Goal: Task Accomplishment & Management: Manage account settings

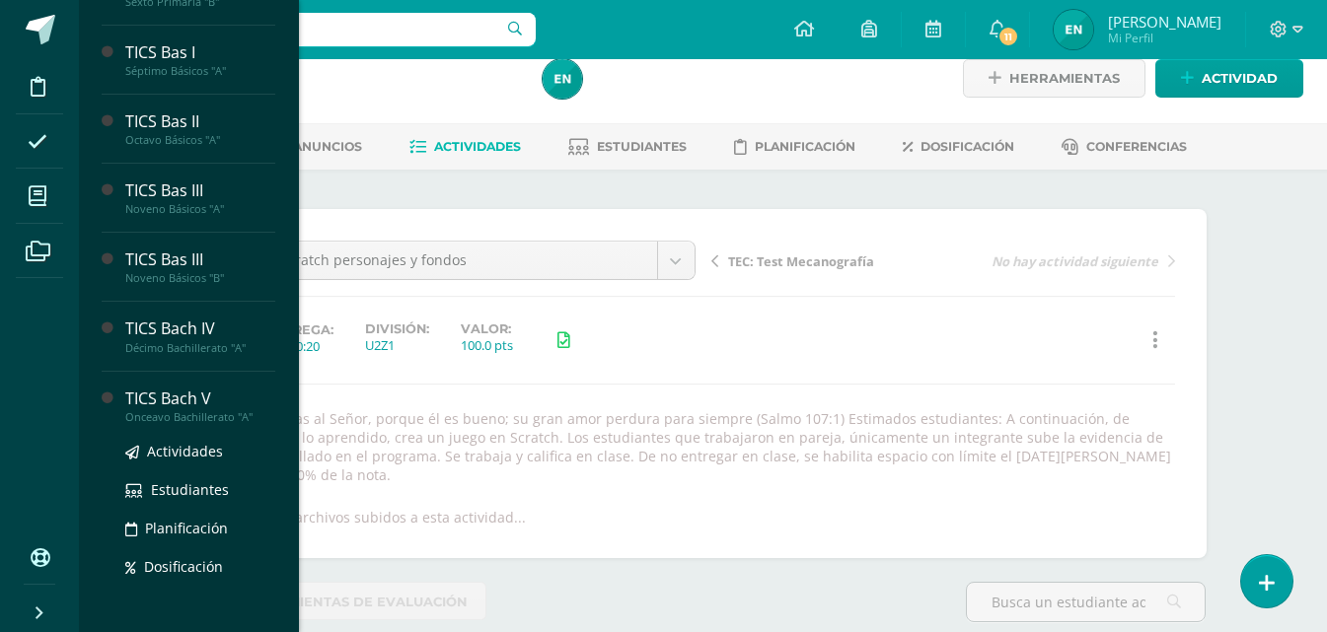
scroll to position [604, 0]
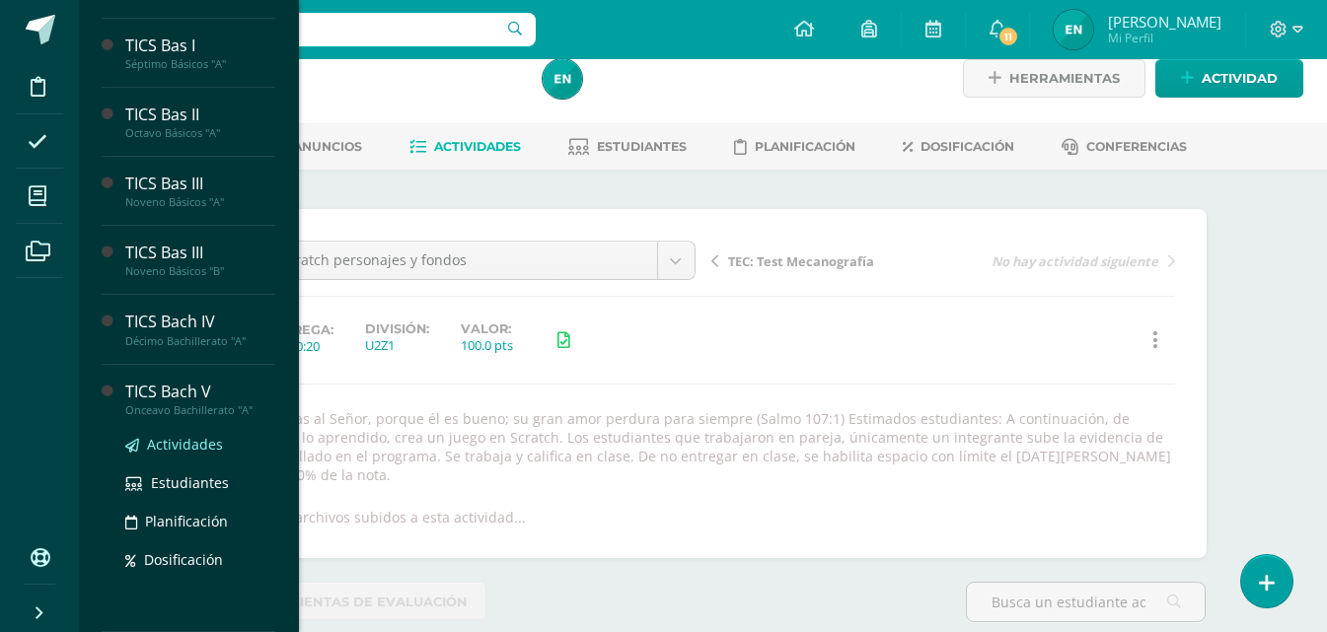
click at [195, 442] on span "Actividades" at bounding box center [185, 444] width 76 height 19
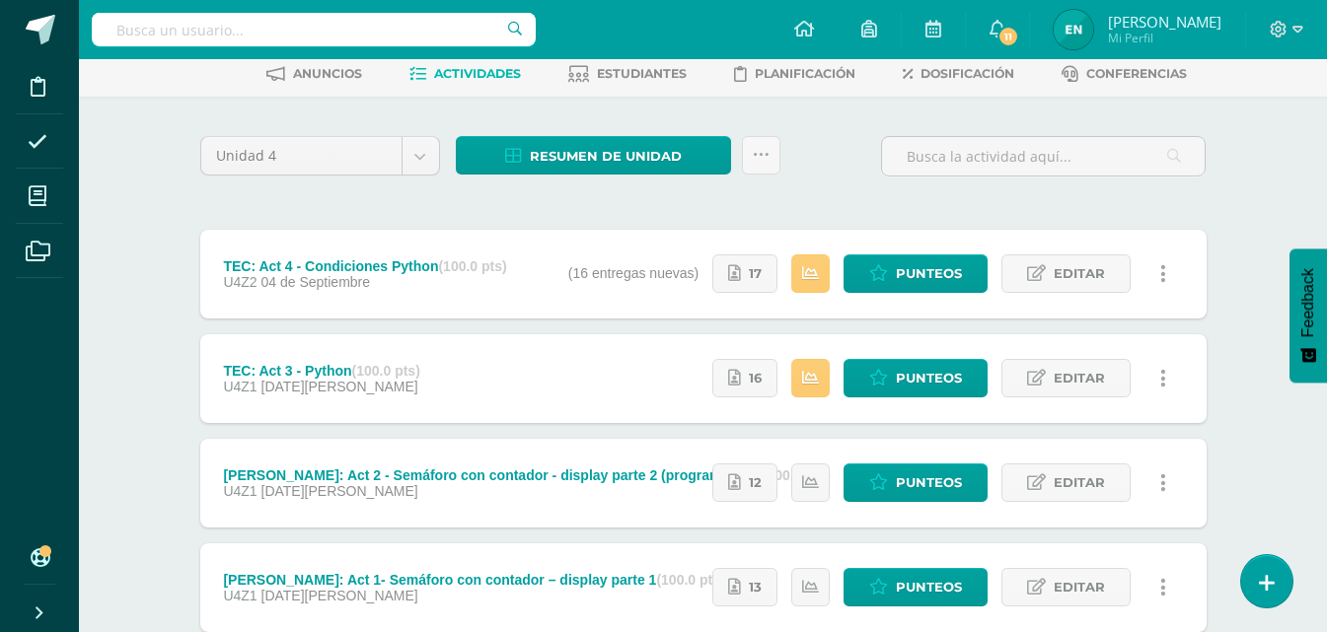
scroll to position [197, 0]
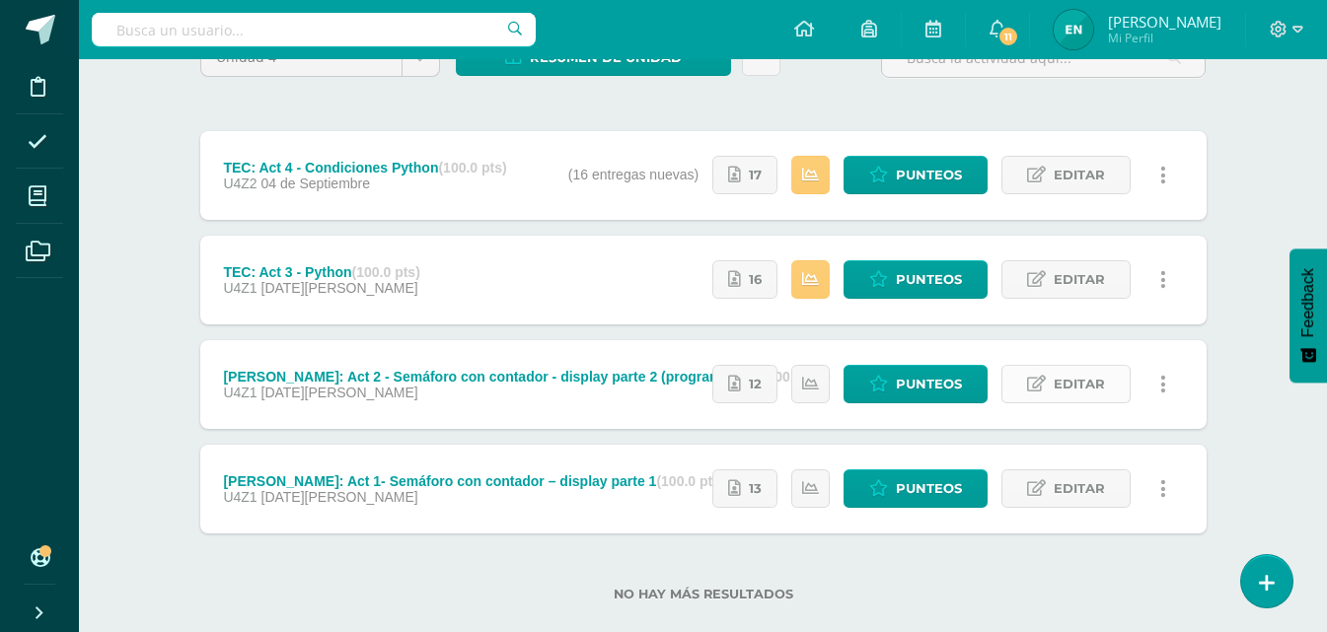
click at [1083, 389] on span "Editar" at bounding box center [1079, 384] width 51 height 37
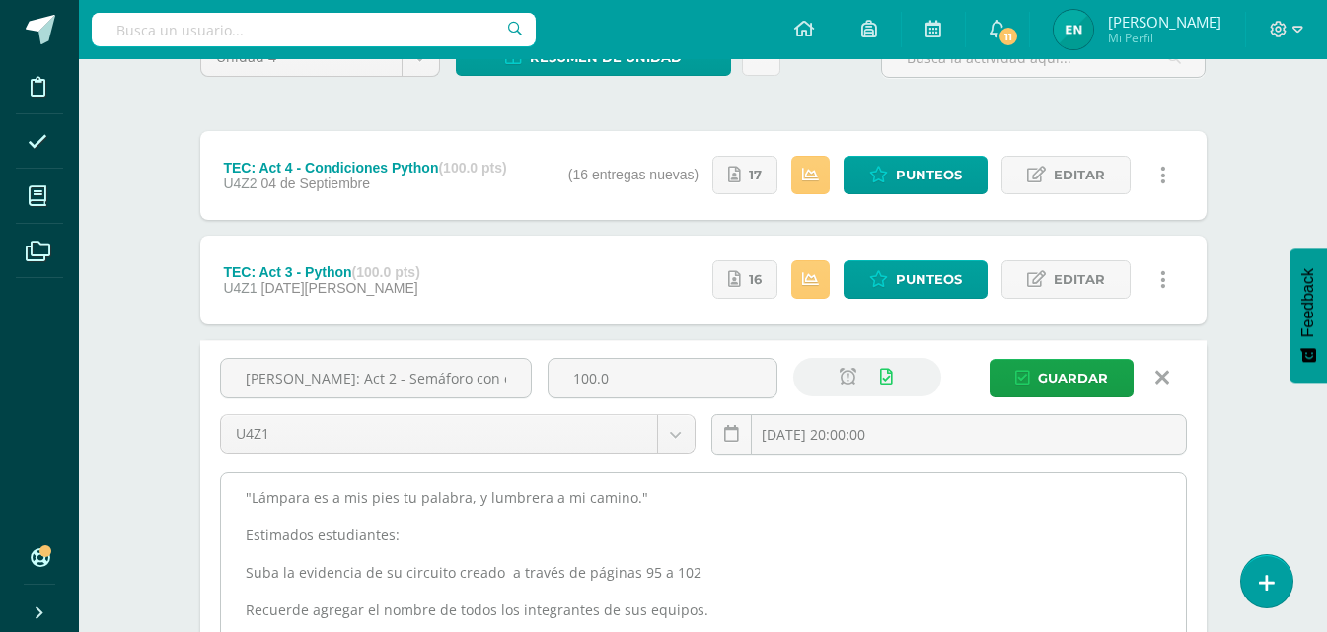
click at [237, 497] on textarea ""Lámpara es a mis pies tu palabra, y lumbrera a mi camino." Estimados estudiant…" at bounding box center [703, 582] width 965 height 217
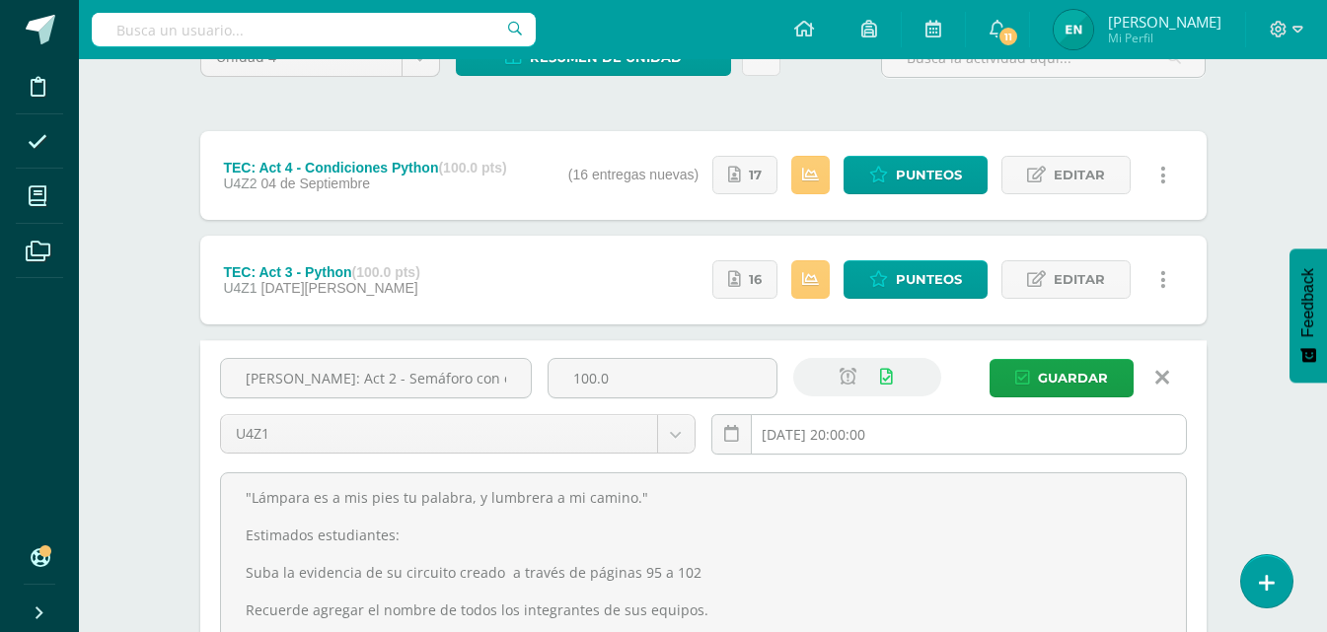
scroll to position [0, 0]
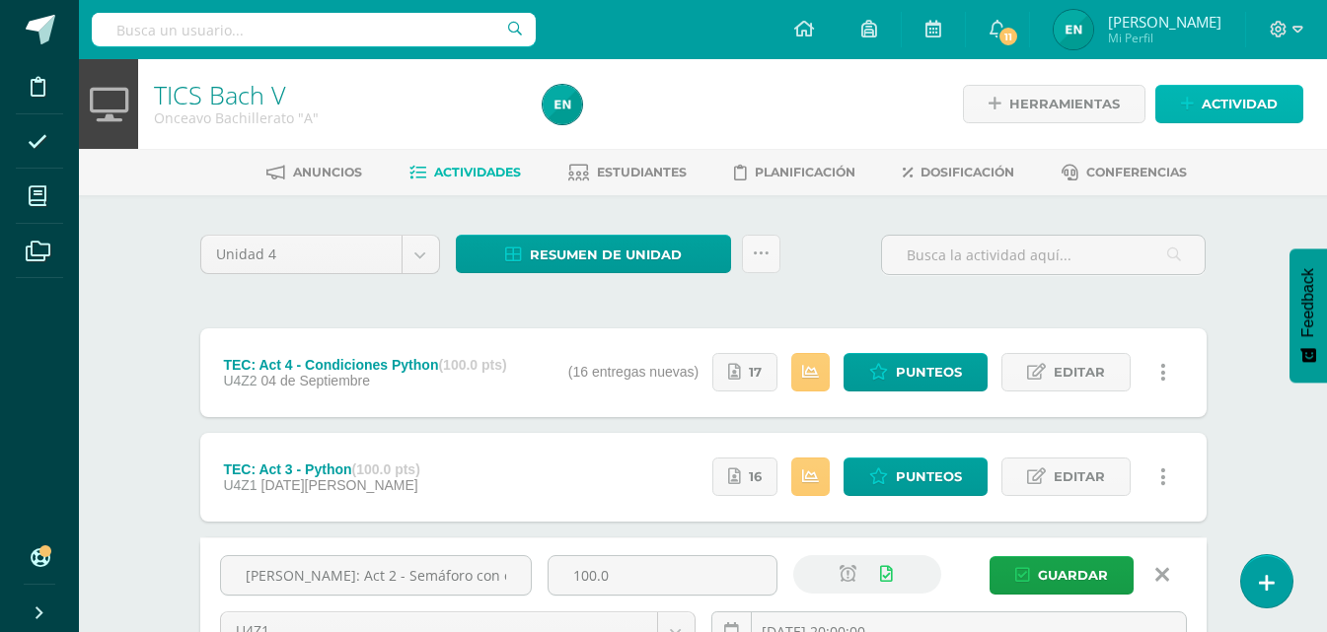
click at [1283, 109] on link "Actividad" at bounding box center [1229, 104] width 148 height 38
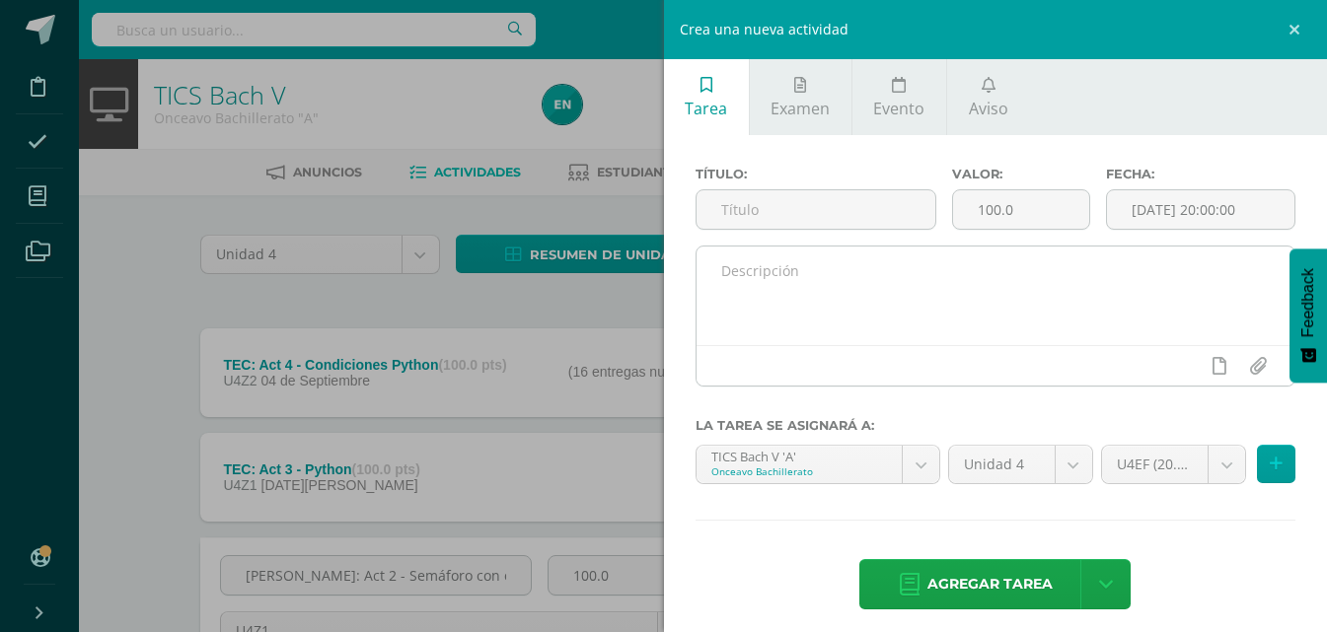
click at [872, 299] on textarea at bounding box center [995, 296] width 599 height 99
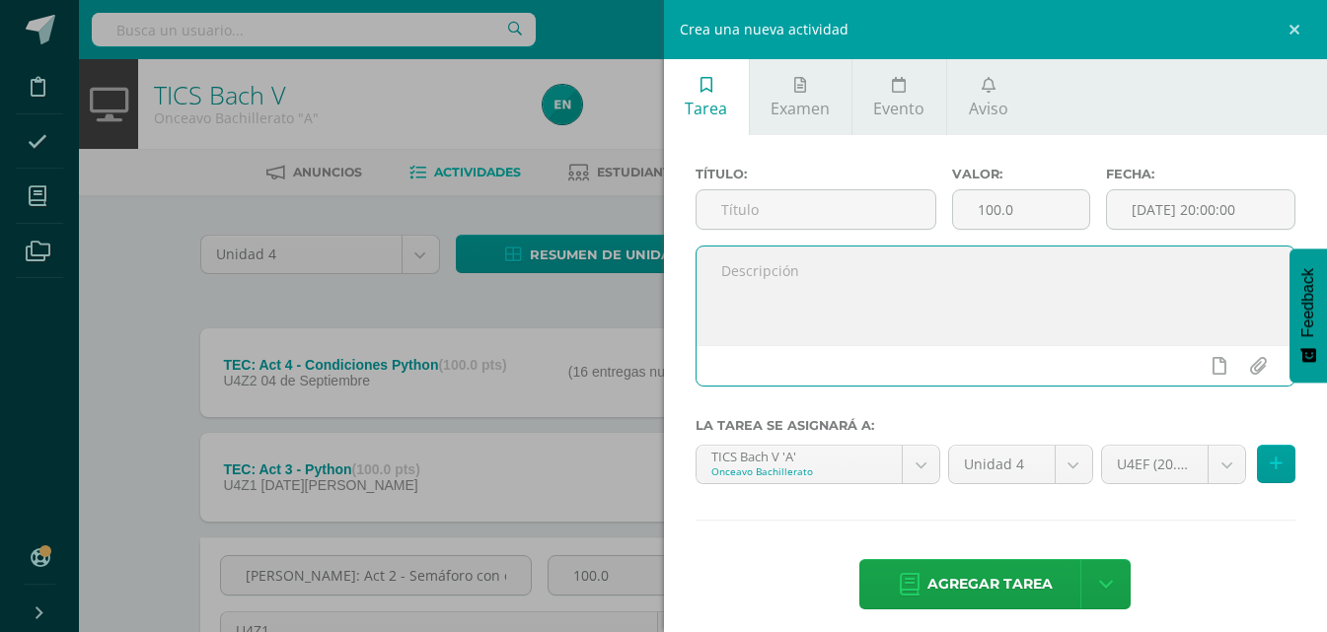
paste textarea ""Lámpara es a mis pies tu palabra, y lumbrera a mi camino." Estimados estudiant…"
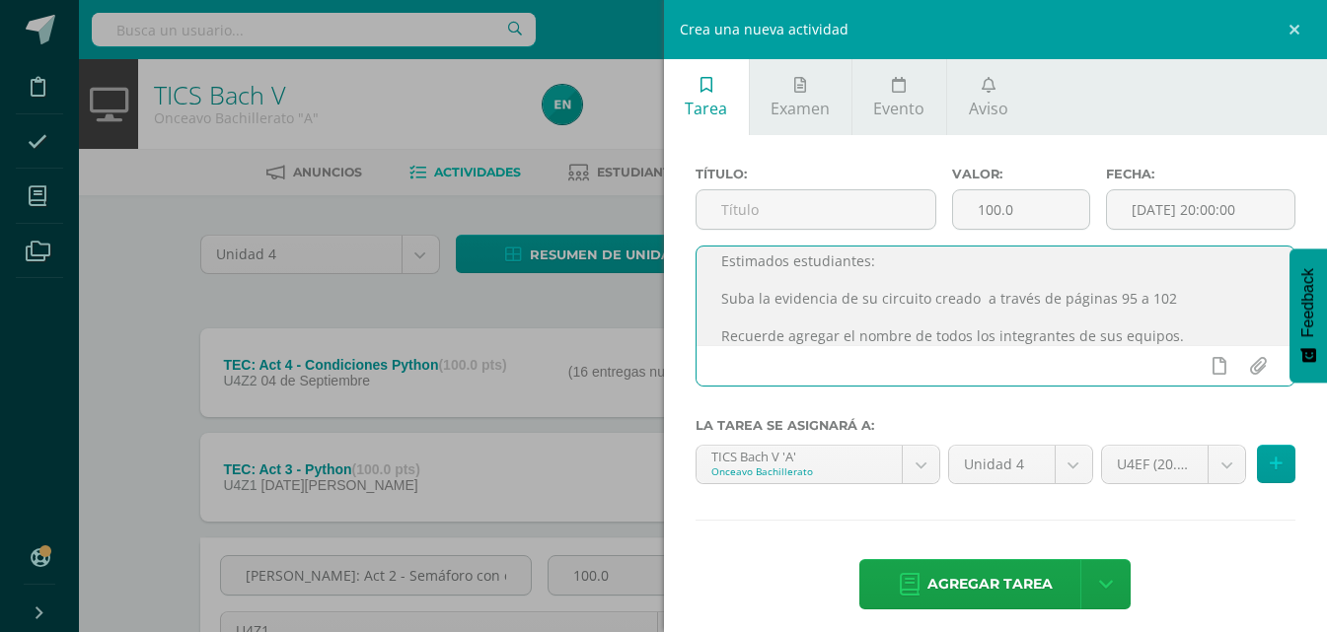
drag, startPoint x: 1122, startPoint y: 301, endPoint x: 1180, endPoint y: 300, distance: 58.2
click at [1180, 300] on textarea ""Lámpara es a mis pies tu palabra, y lumbrera a mi camino." Estimados estudiant…" at bounding box center [995, 296] width 599 height 99
type textarea ""Lámpara es a mis pies tu palabra, y lumbrera a mi camino." Estimados estudiant…"
click at [829, 210] on input "text" at bounding box center [815, 209] width 239 height 38
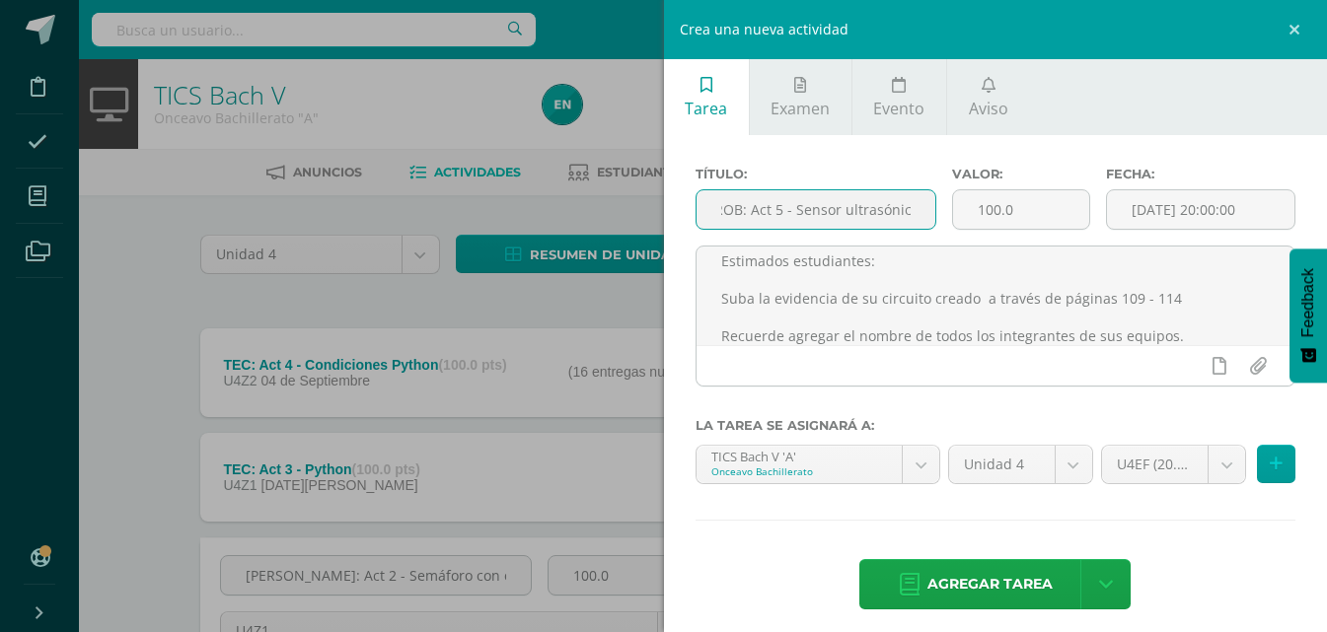
scroll to position [0, 22]
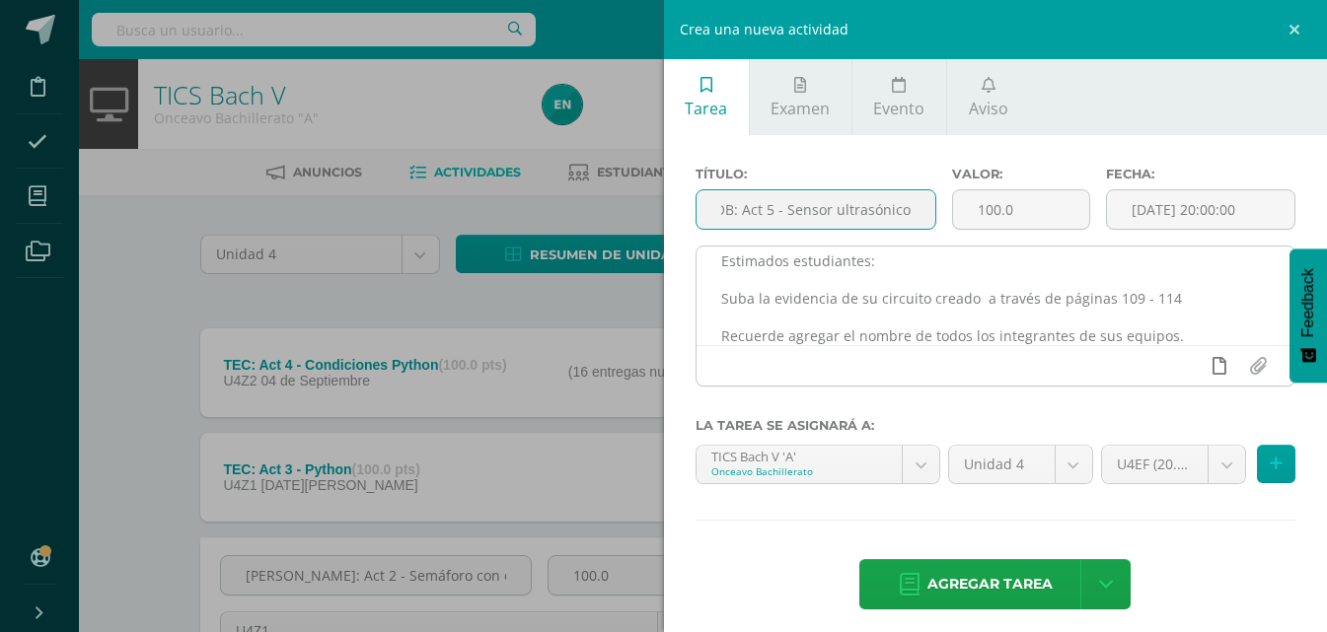
type input "ROB: Act 5 - Sensor ultrasónico"
click at [1212, 369] on icon at bounding box center [1219, 366] width 14 height 18
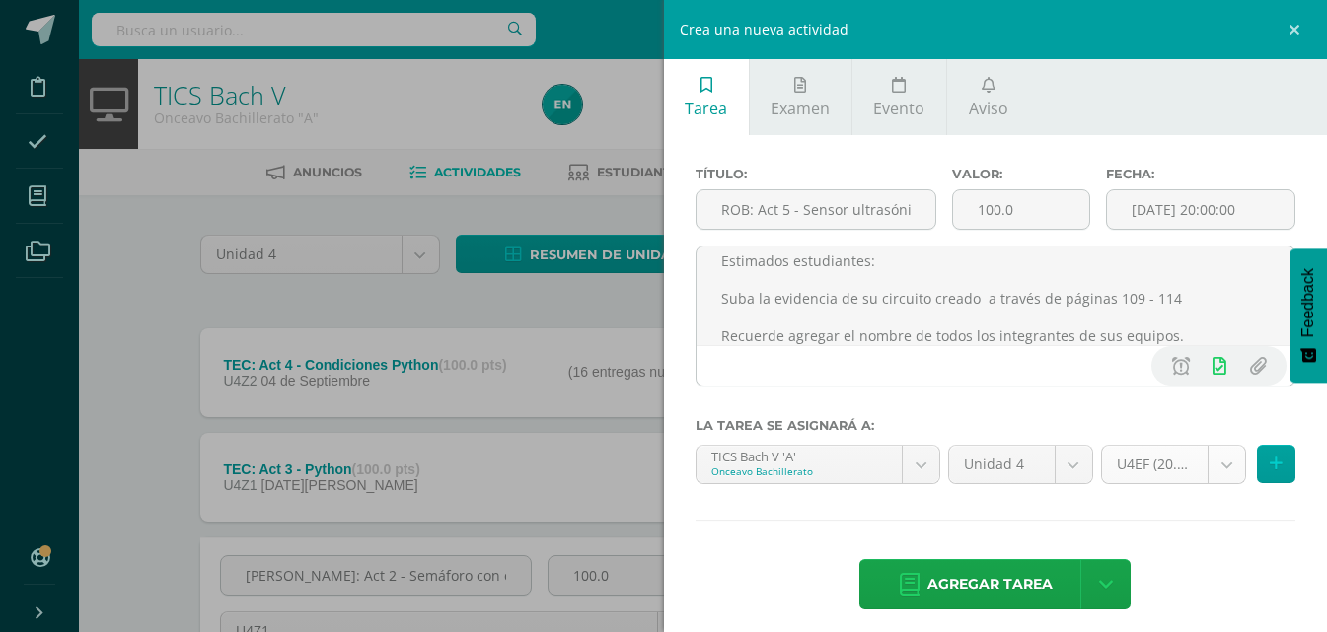
click at [1221, 466] on body "Disciplina Asistencia Mis cursos Archivos Soporte Ayuda Reportar un problema Ce…" at bounding box center [663, 572] width 1327 height 1144
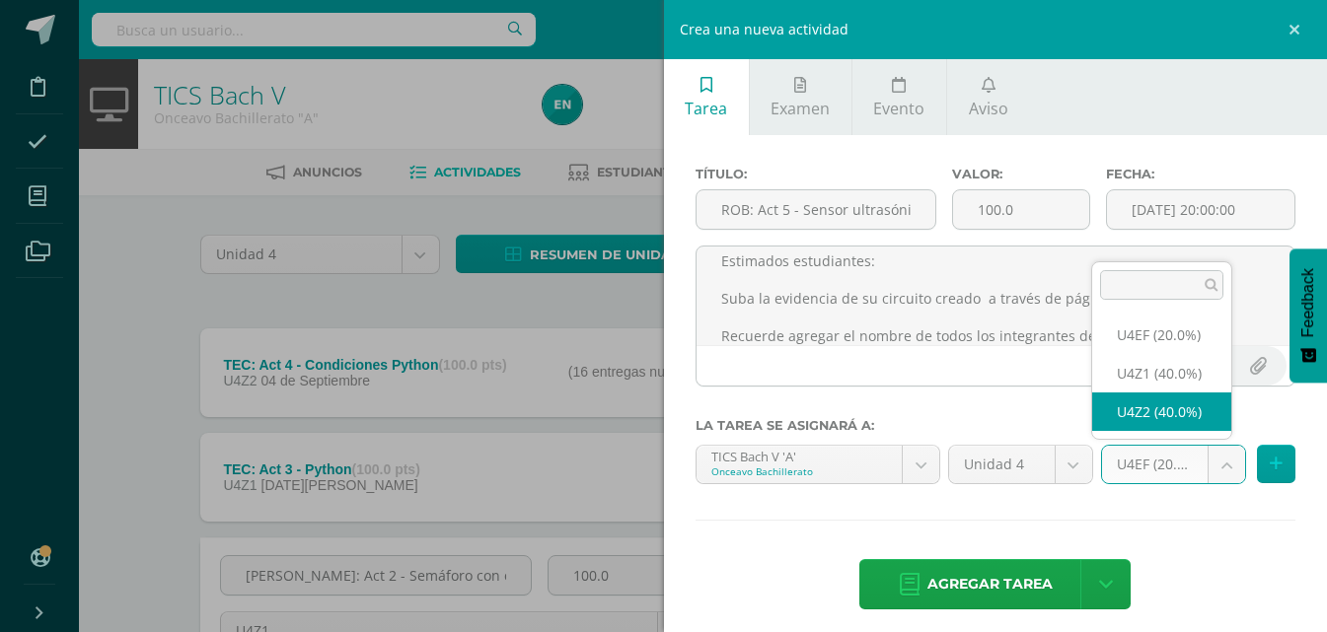
select select "31193"
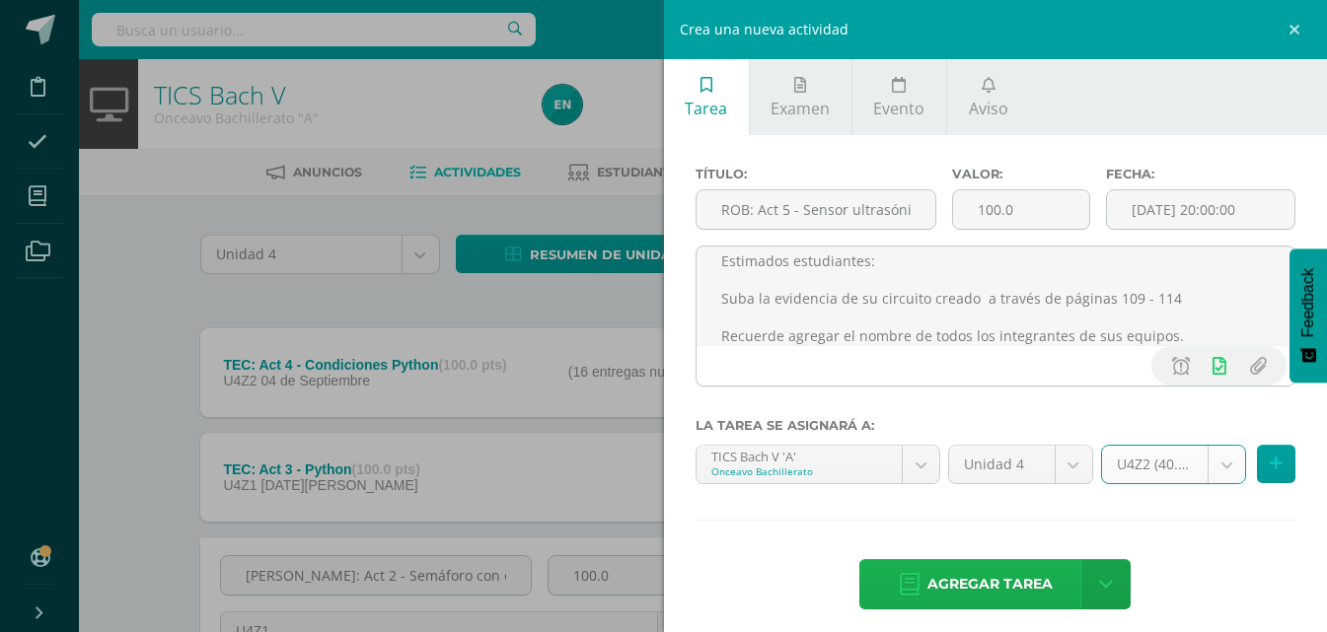
click at [969, 591] on span "Agregar tarea" at bounding box center [989, 584] width 125 height 48
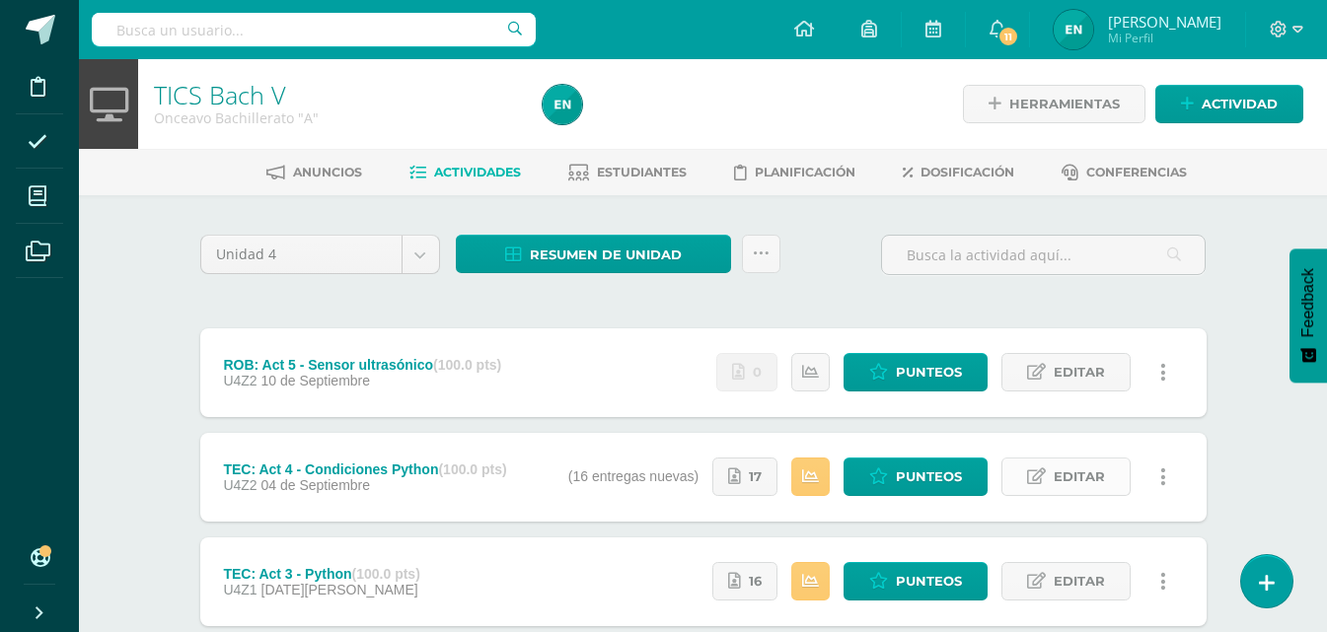
scroll to position [99, 0]
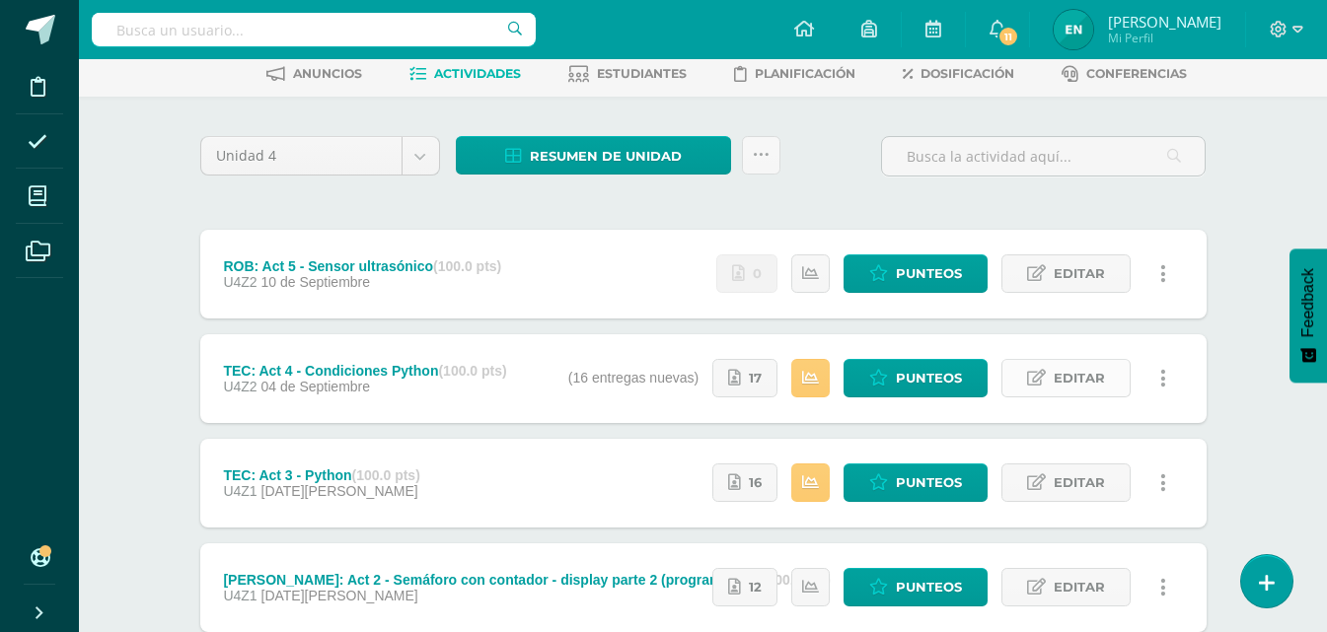
click at [1063, 387] on span "Editar" at bounding box center [1079, 378] width 51 height 37
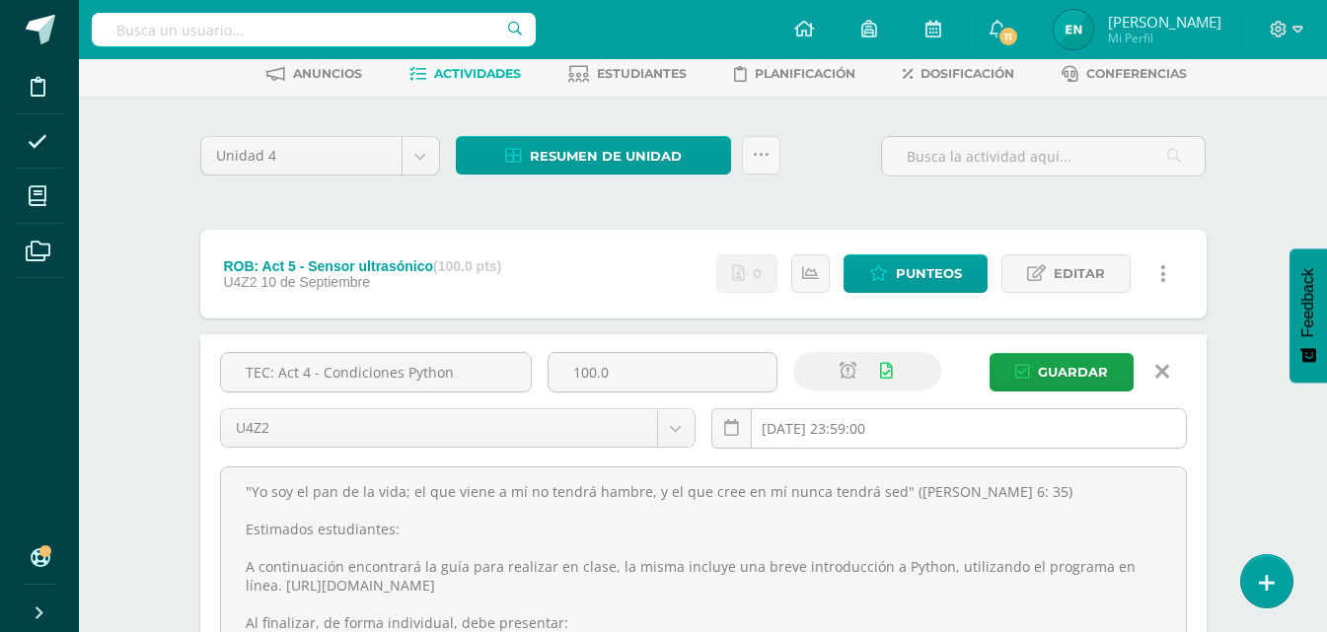
click at [807, 429] on input "2025-09-04 23:59:00" at bounding box center [949, 428] width 474 height 38
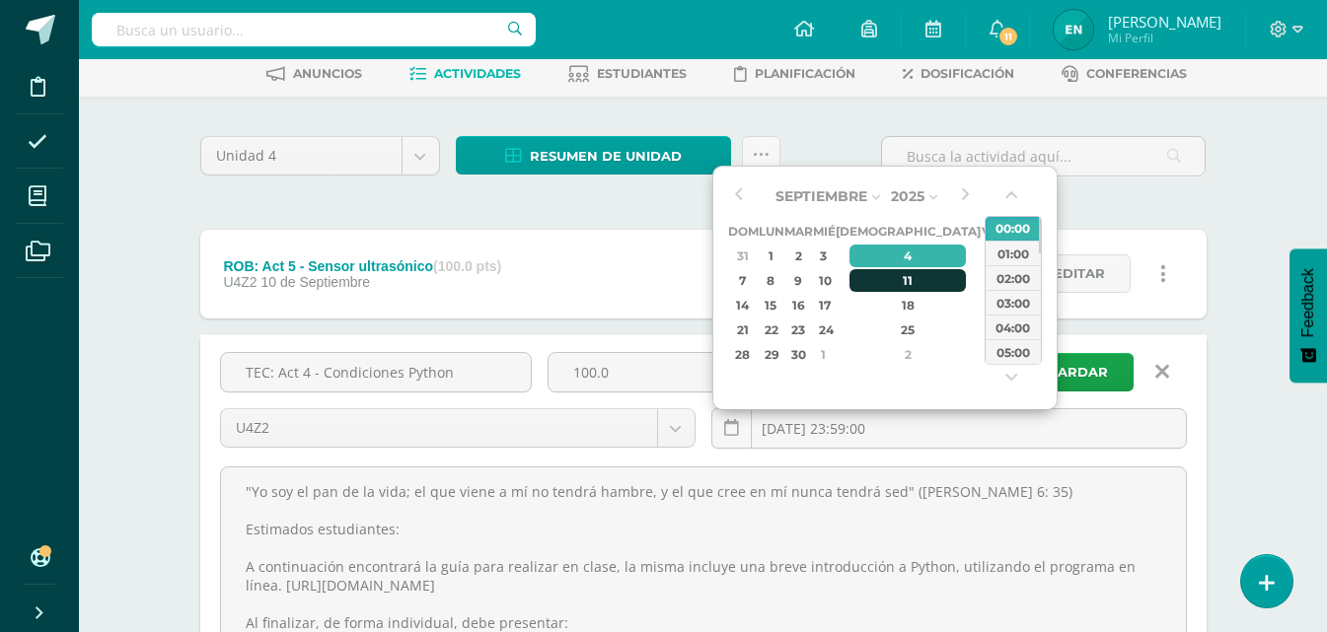
click at [876, 279] on div "11" at bounding box center [907, 280] width 116 height 23
click at [1030, 229] on div "00:00" at bounding box center [1013, 228] width 55 height 25
type input "2025-09-11 00:00"
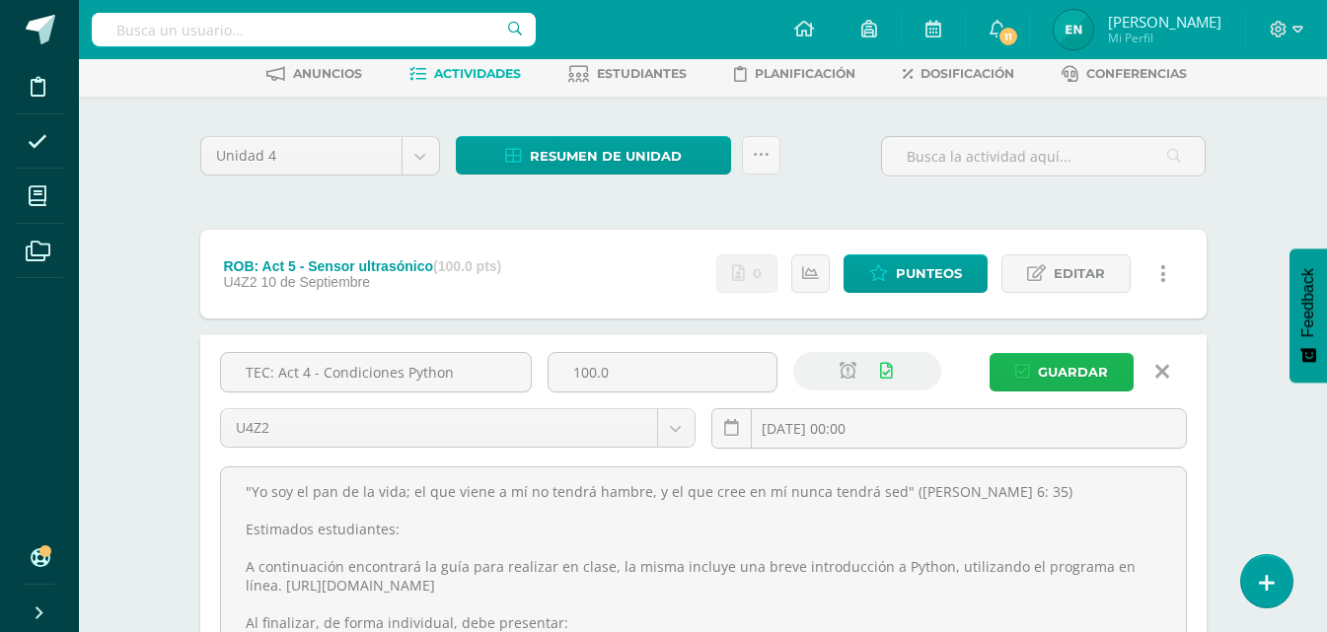
click at [1102, 374] on span "Guardar" at bounding box center [1073, 372] width 70 height 37
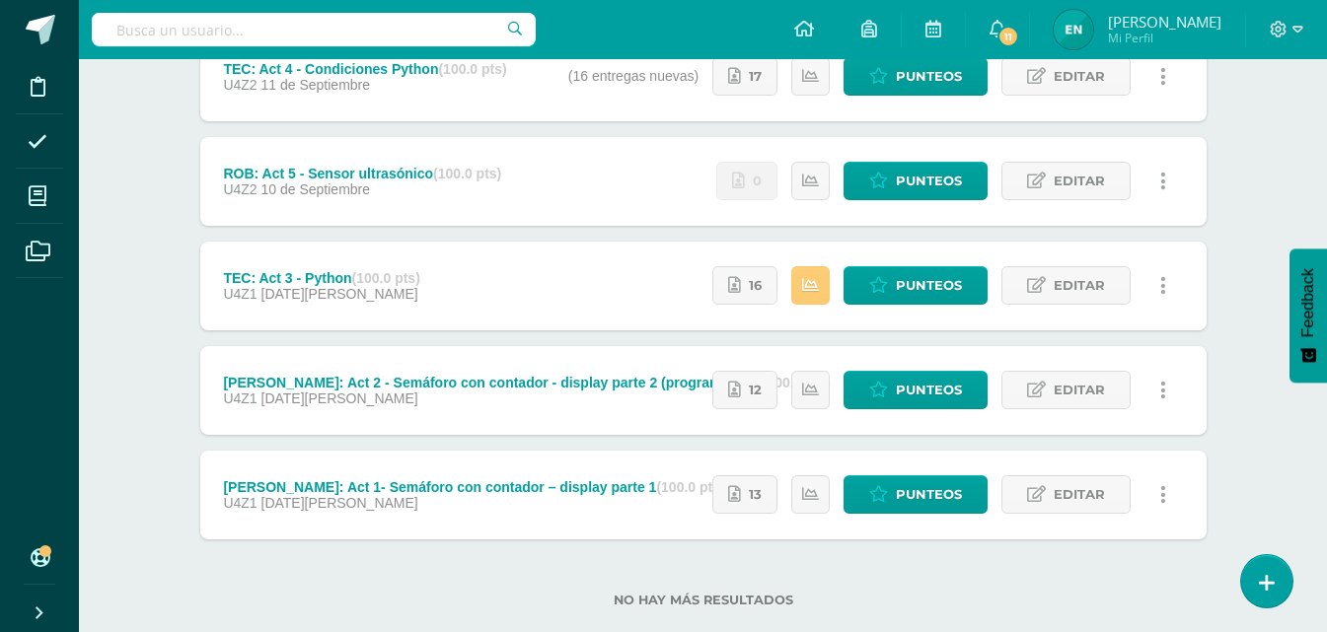
scroll to position [197, 0]
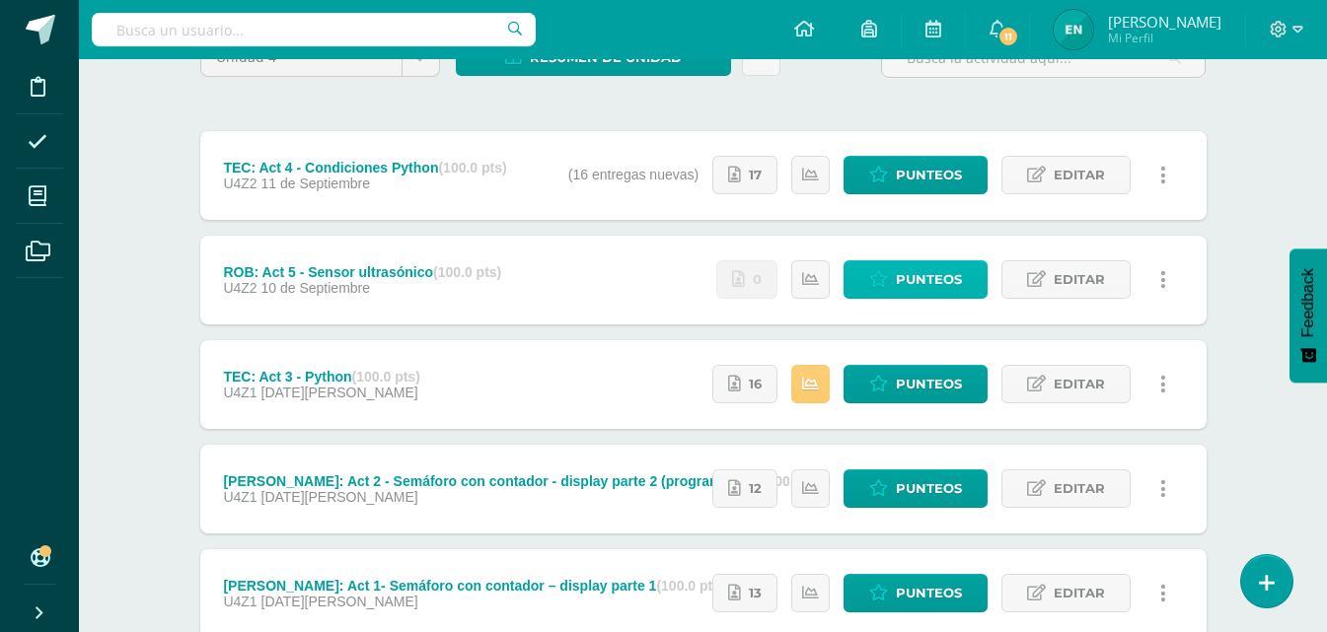
click at [922, 274] on span "Punteos" at bounding box center [929, 279] width 66 height 37
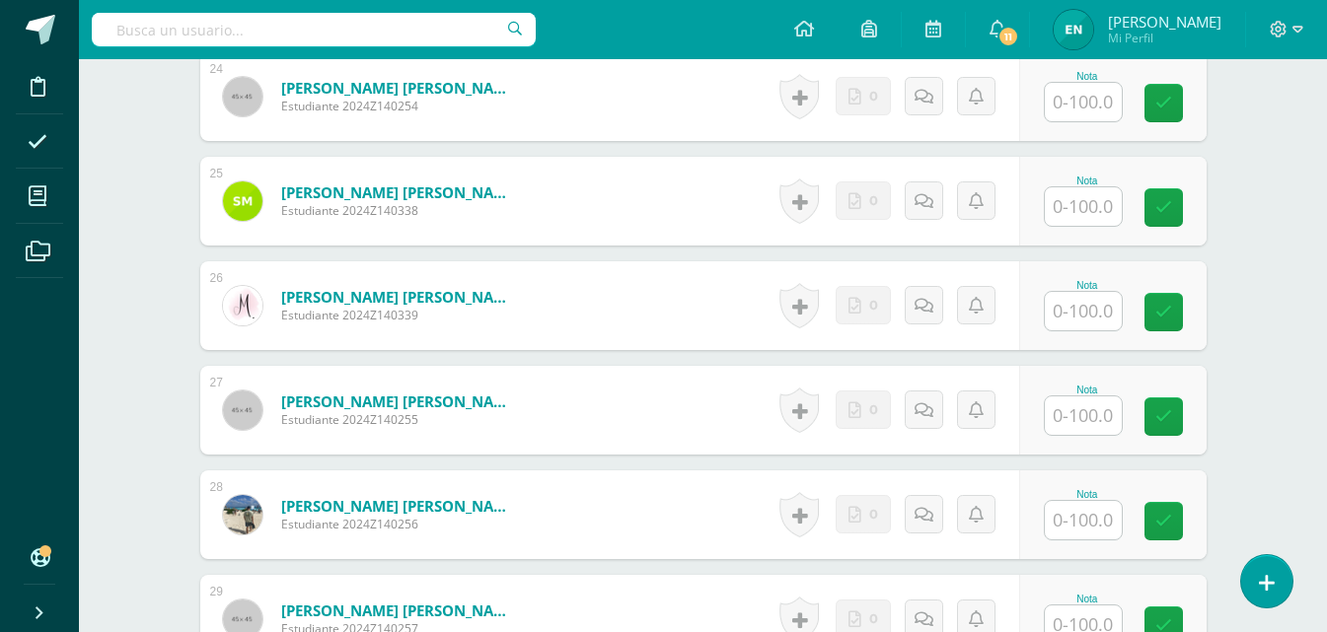
scroll to position [3372, 0]
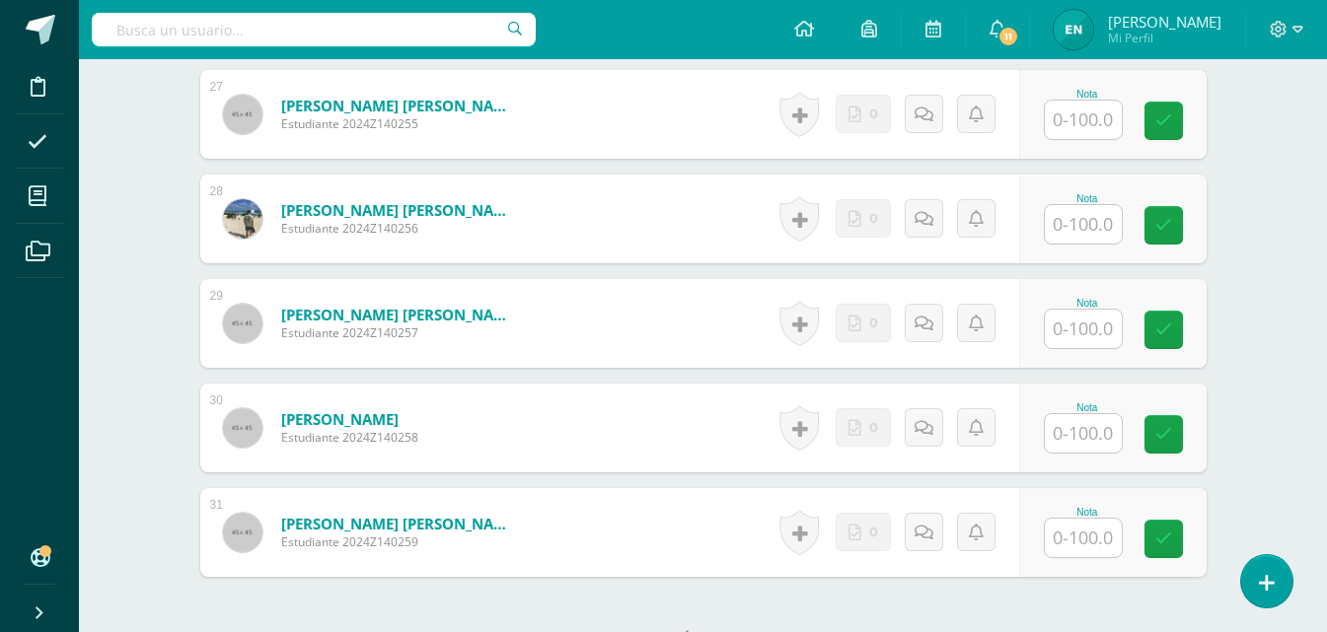
click at [1127, 544] on div "Nota" at bounding box center [1087, 532] width 87 height 51
click at [1112, 536] on input "text" at bounding box center [1083, 538] width 77 height 38
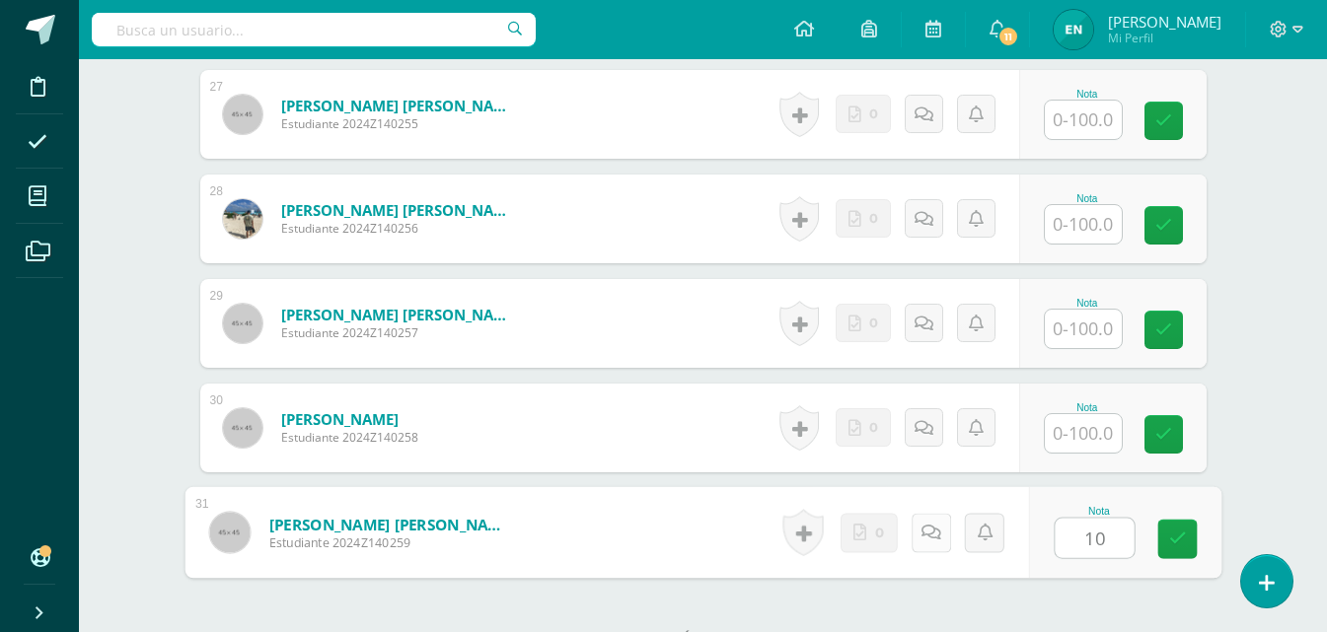
type input "10"
click at [937, 541] on icon at bounding box center [930, 532] width 20 height 17
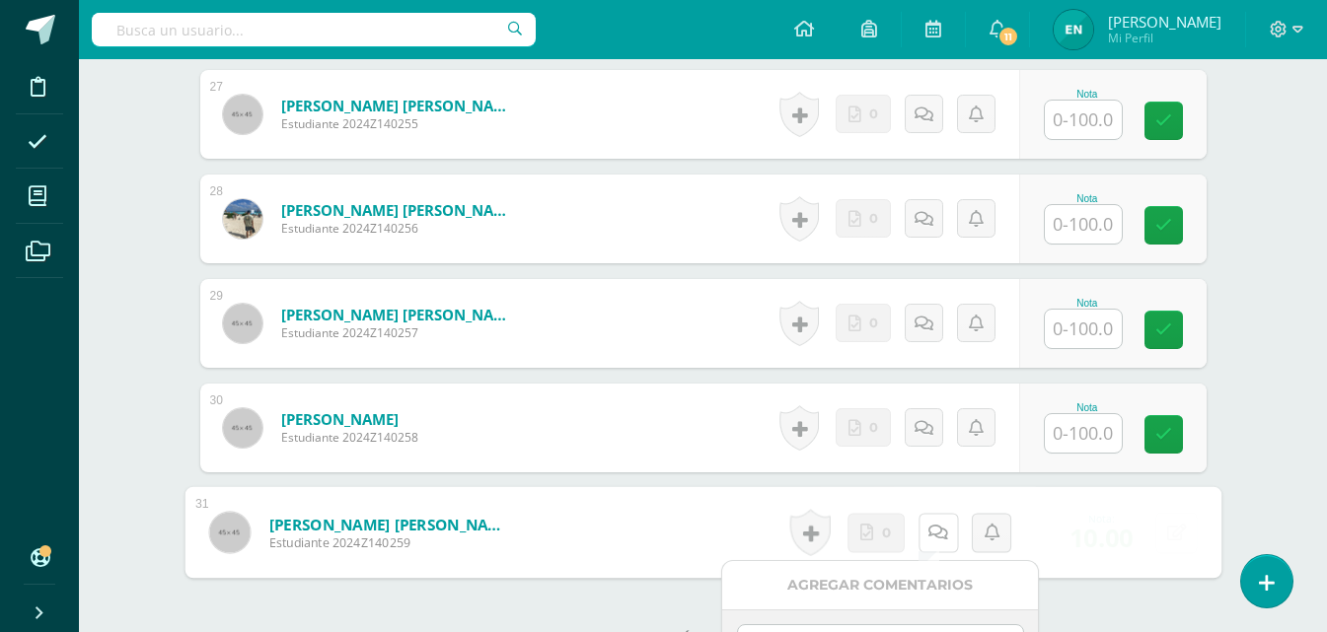
scroll to position [3569, 0]
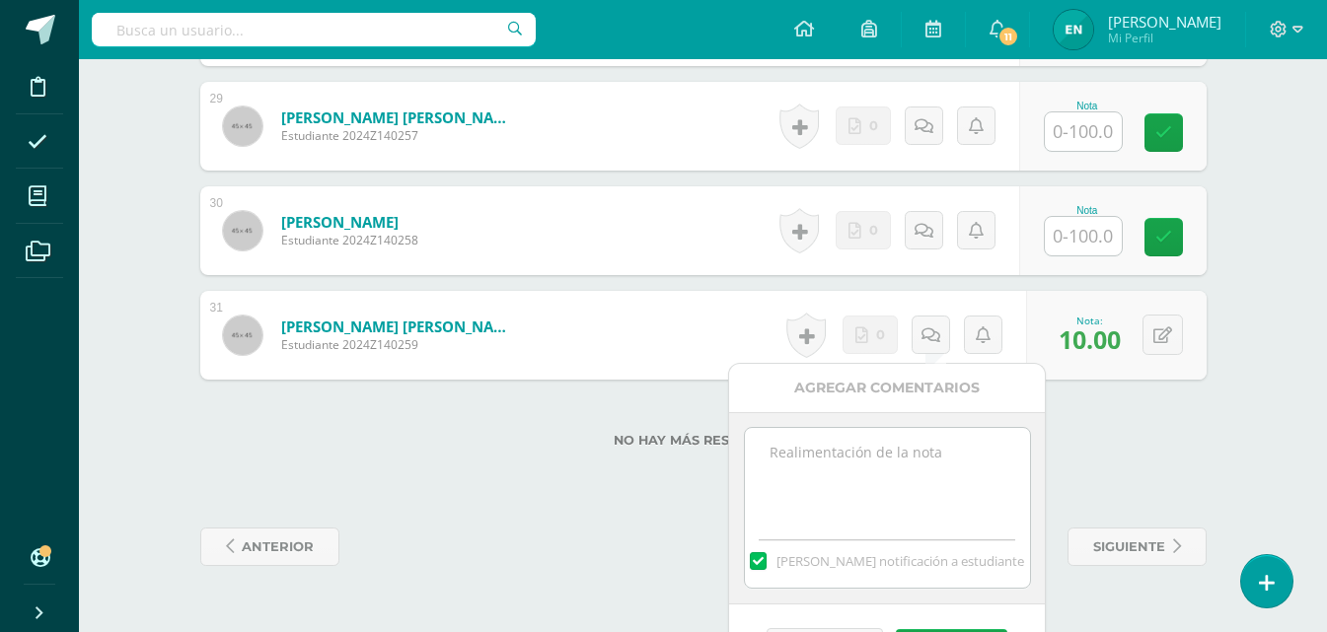
click at [883, 491] on textarea at bounding box center [887, 477] width 285 height 99
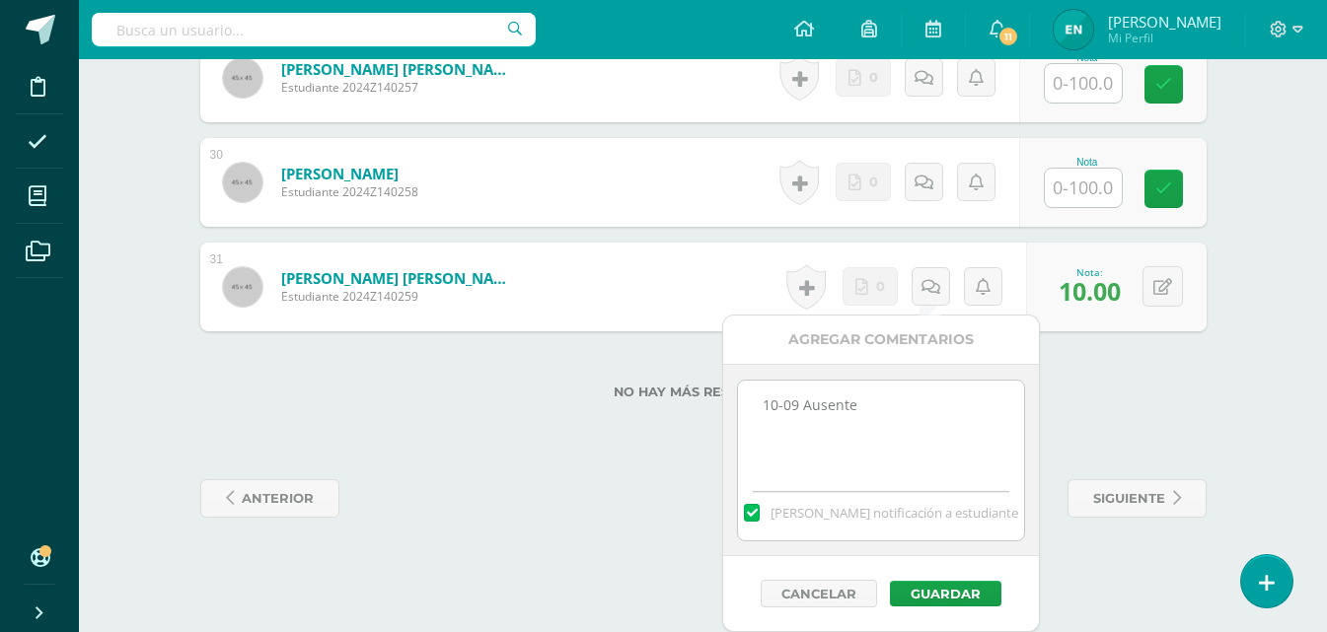
drag, startPoint x: 867, startPoint y: 415, endPoint x: 722, endPoint y: 419, distance: 145.1
click at [722, 419] on div "Agregar Comentarios 10-09 Ausente Mandar notificación a estudiante Cancelar Gua…" at bounding box center [881, 474] width 318 height 318
type textarea "10-09 Ausente"
click at [990, 582] on button "Guardar" at bounding box center [945, 594] width 111 height 26
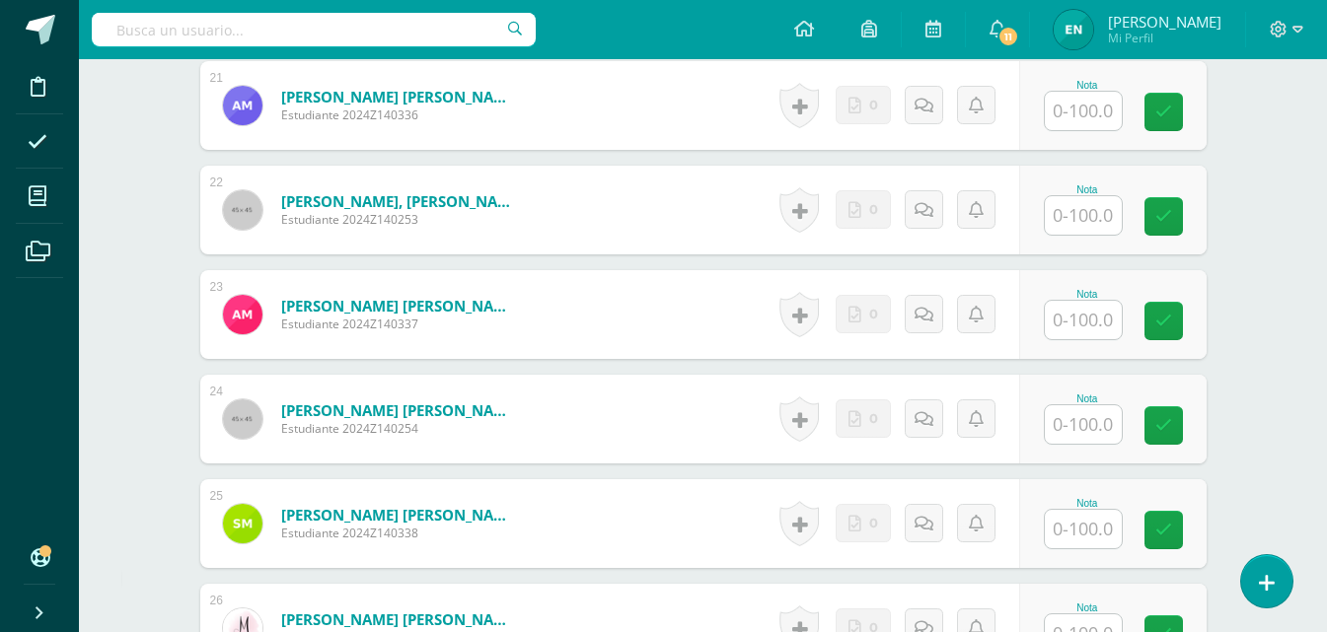
scroll to position [2655, 0]
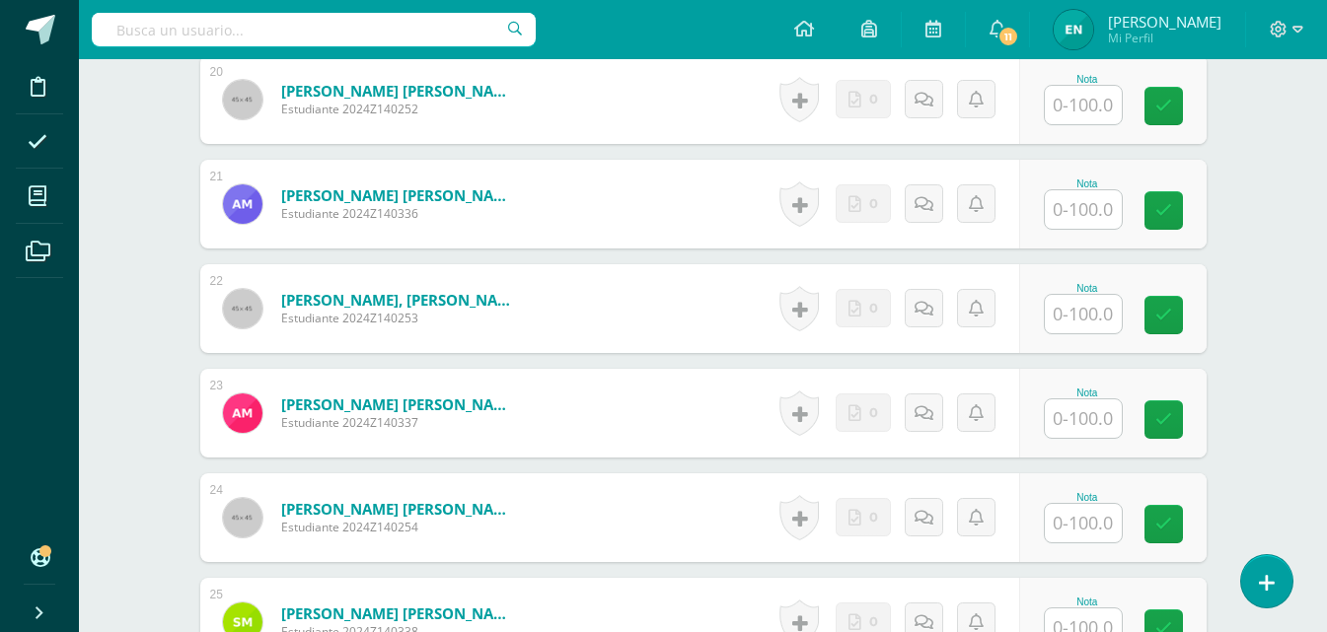
click at [1112, 220] on input "text" at bounding box center [1083, 209] width 77 height 38
type input "10"
click at [938, 210] on icon at bounding box center [930, 203] width 20 height 17
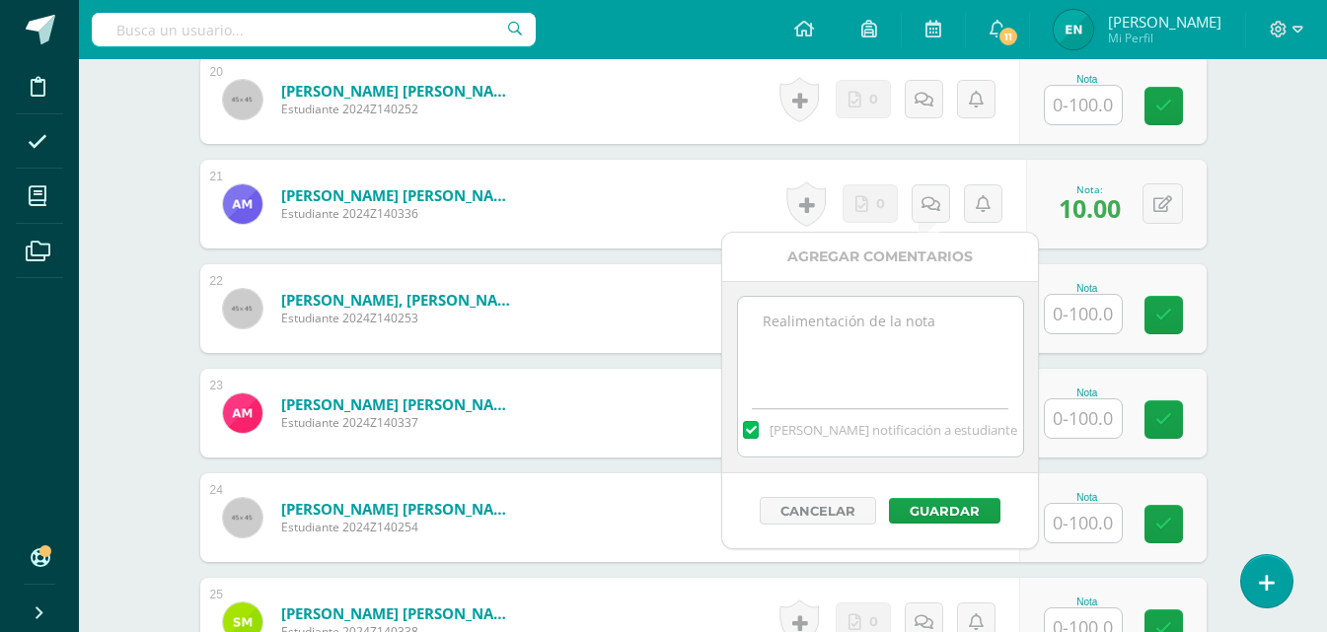
click at [850, 367] on textarea at bounding box center [880, 346] width 285 height 99
paste textarea "10-09 Ausente"
type textarea "10-09 Ausente"
click at [942, 504] on button "Guardar" at bounding box center [944, 511] width 111 height 26
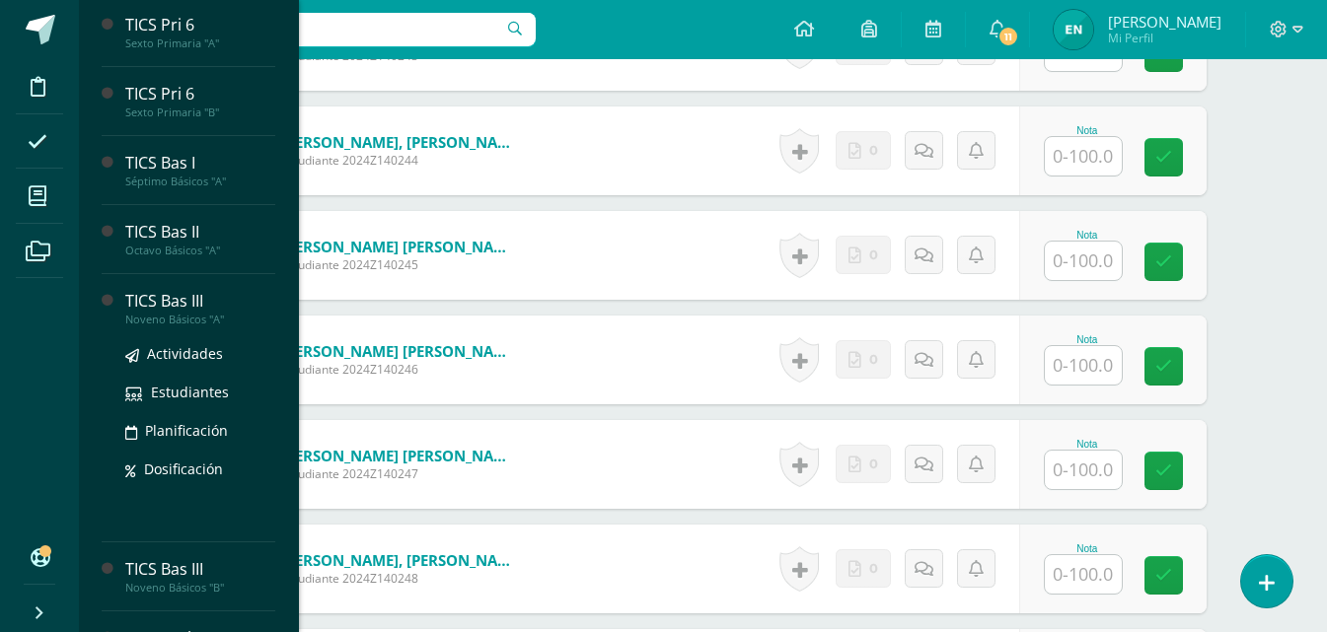
scroll to position [604, 0]
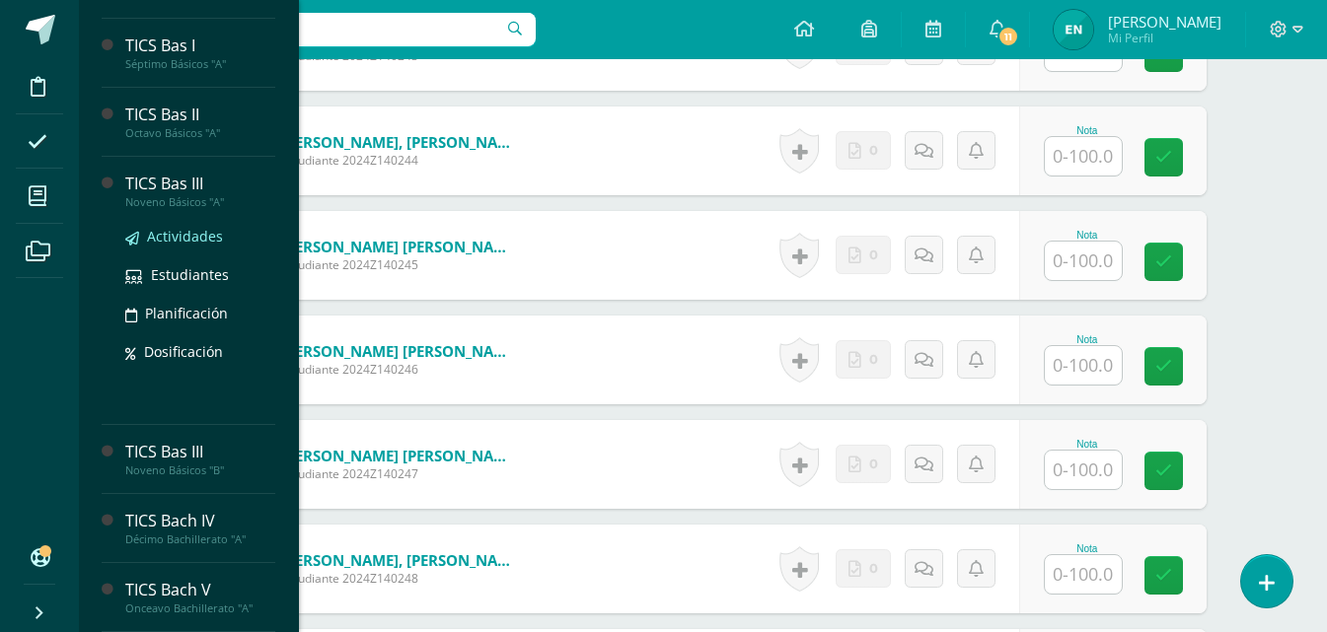
click at [186, 240] on span "Actividades" at bounding box center [185, 236] width 76 height 19
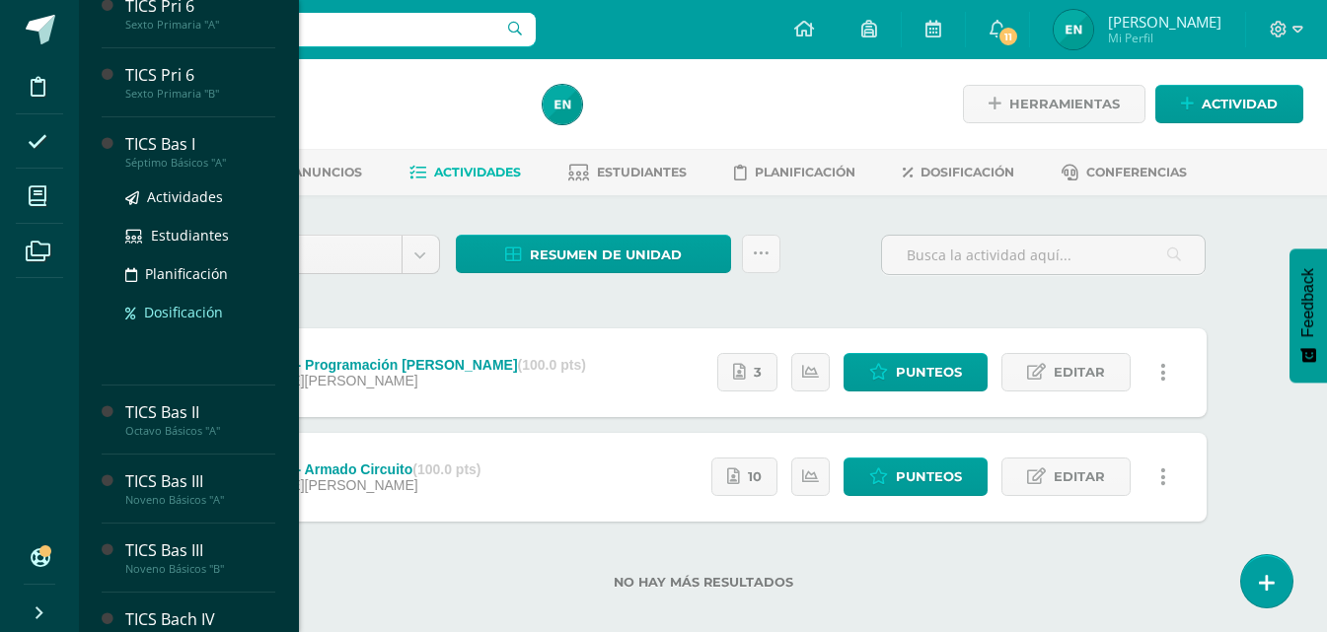
scroll to position [209, 0]
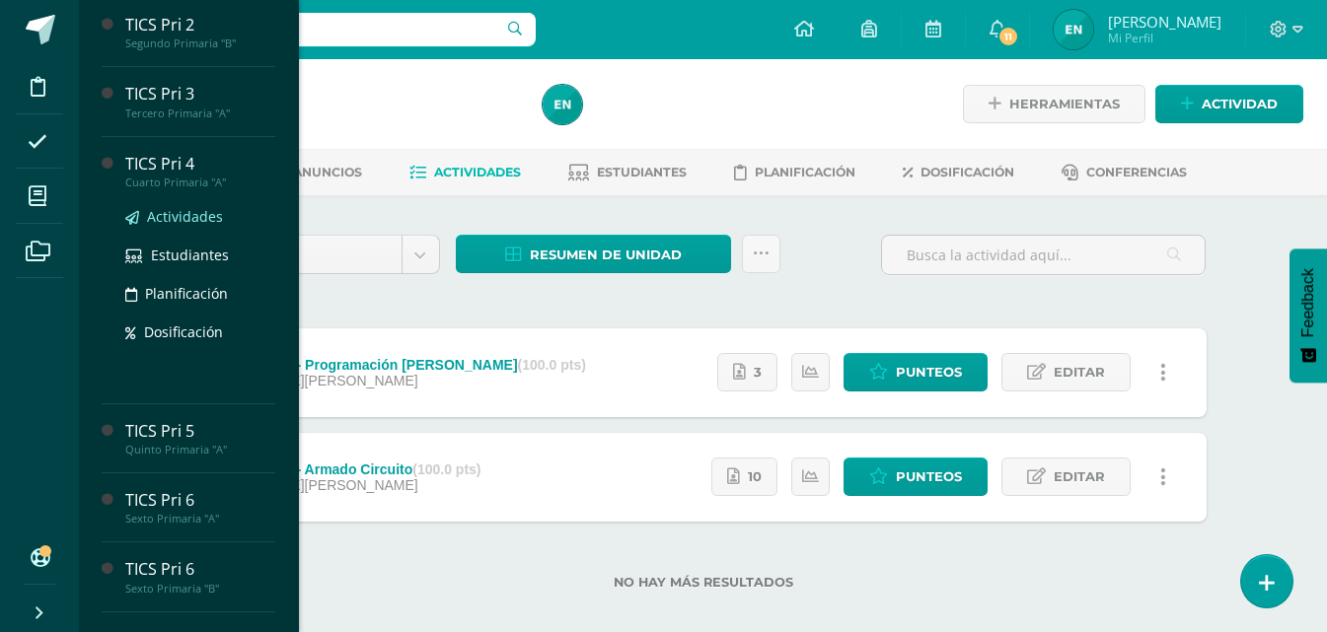
click at [211, 213] on span "Actividades" at bounding box center [185, 216] width 76 height 19
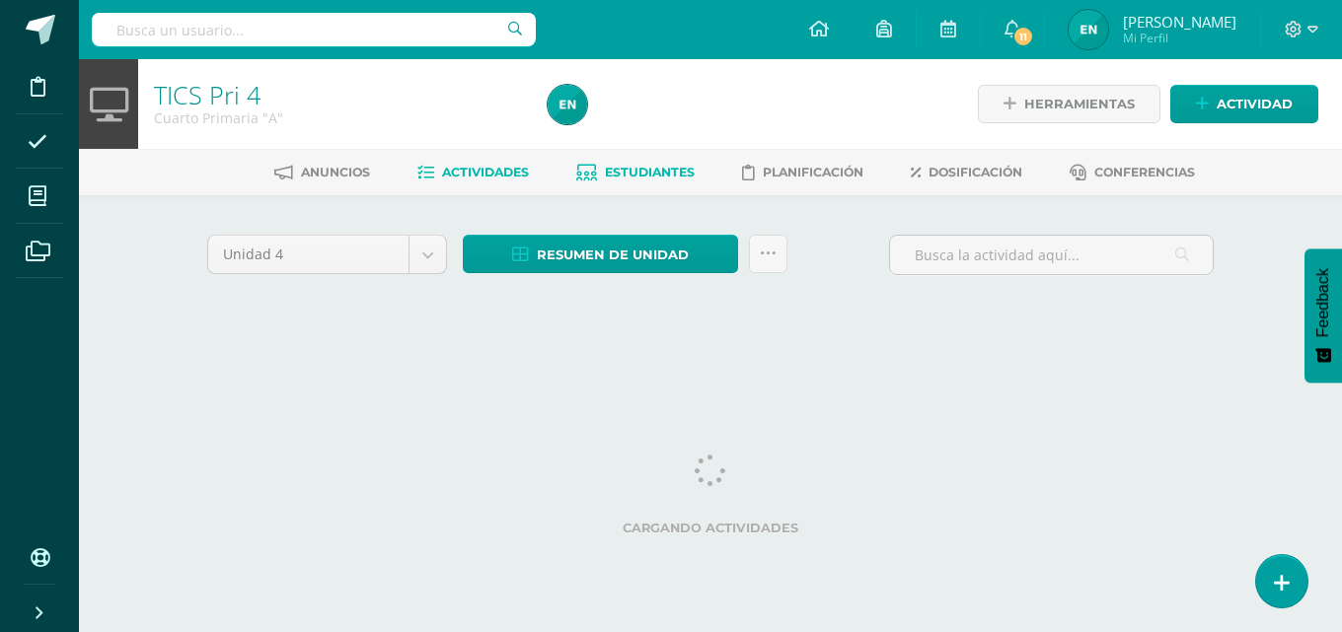
click at [659, 181] on link "Estudiantes" at bounding box center [635, 173] width 118 height 32
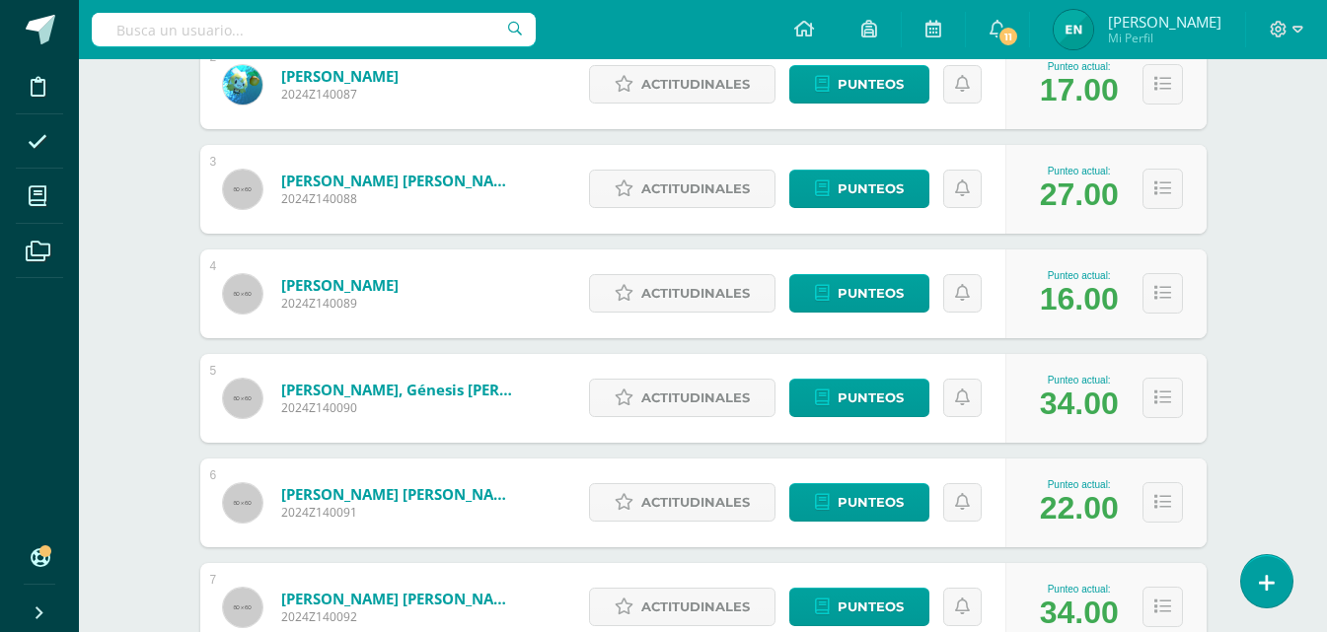
scroll to position [691, 0]
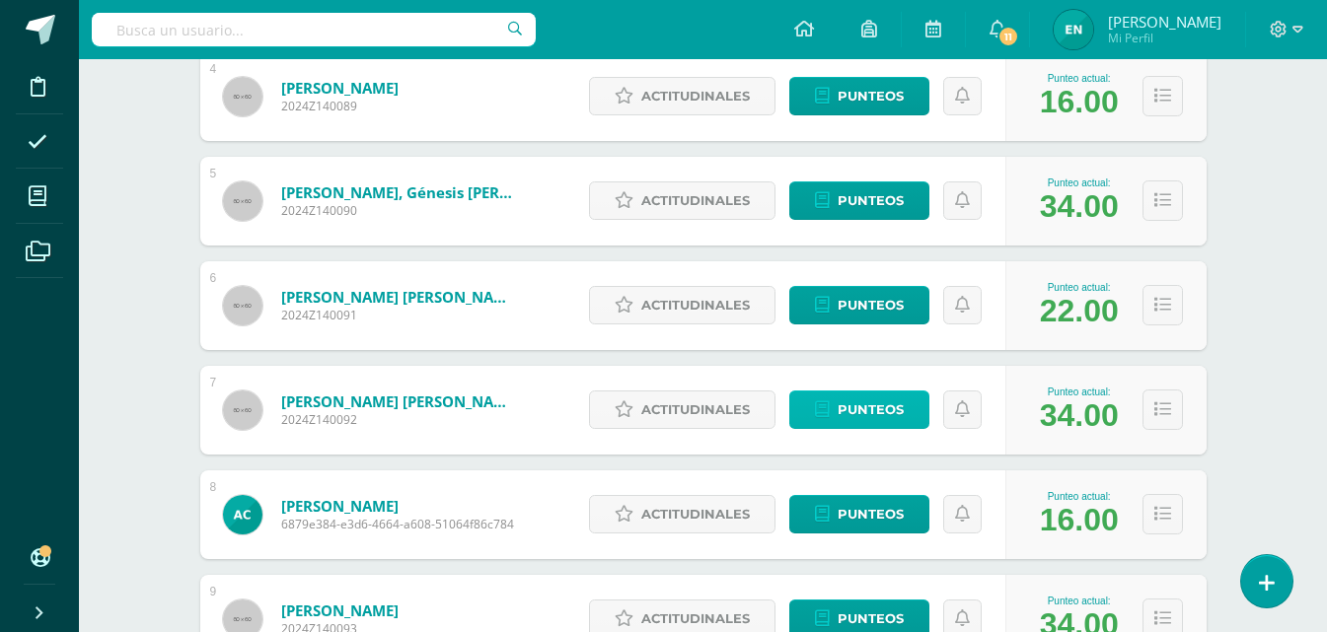
click at [902, 419] on span "Punteos" at bounding box center [871, 410] width 66 height 37
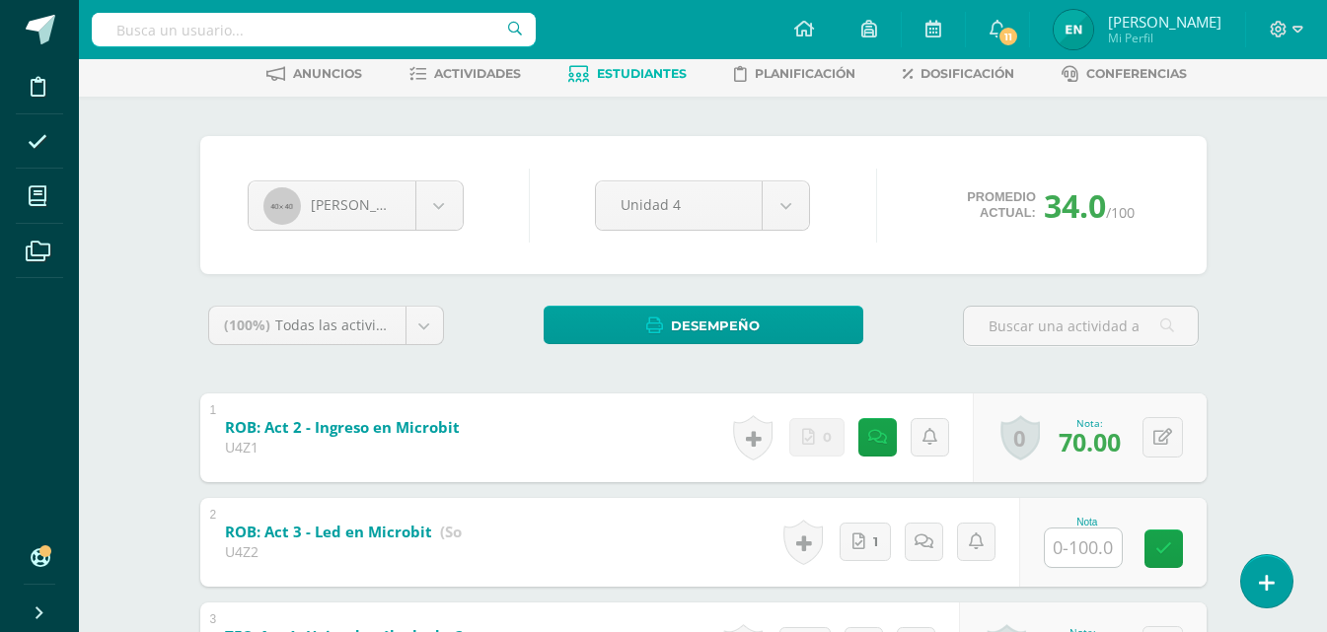
scroll to position [289, 0]
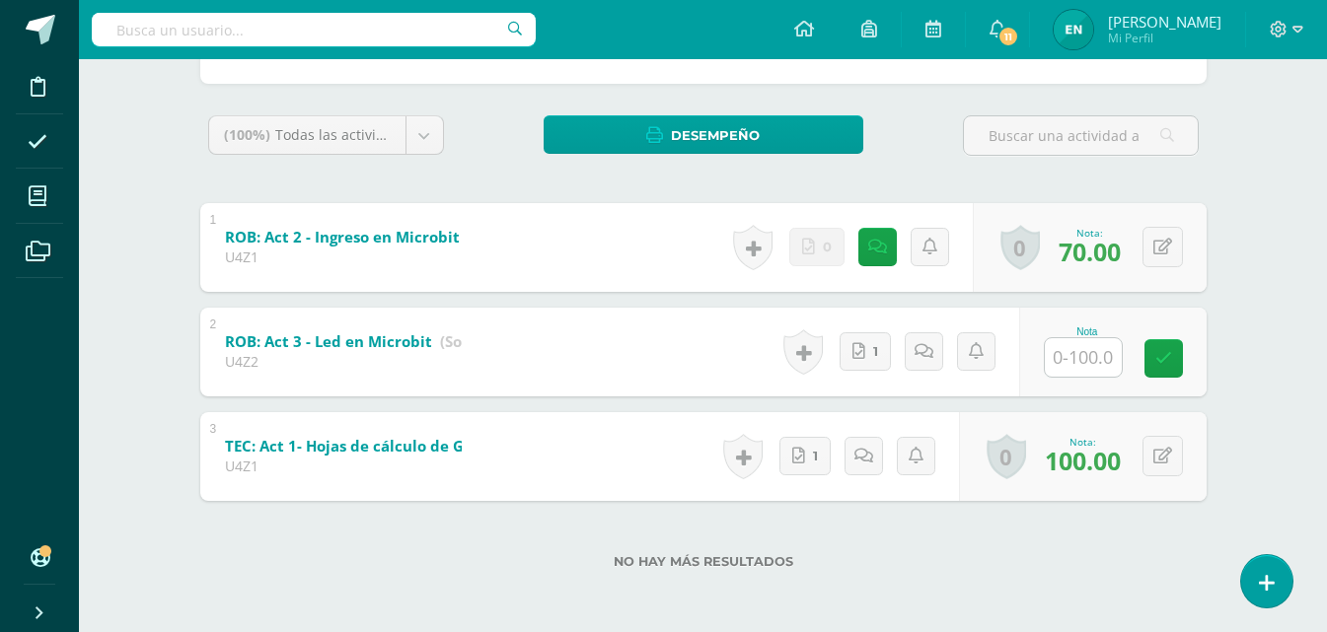
click at [1090, 362] on input "text" at bounding box center [1083, 357] width 77 height 38
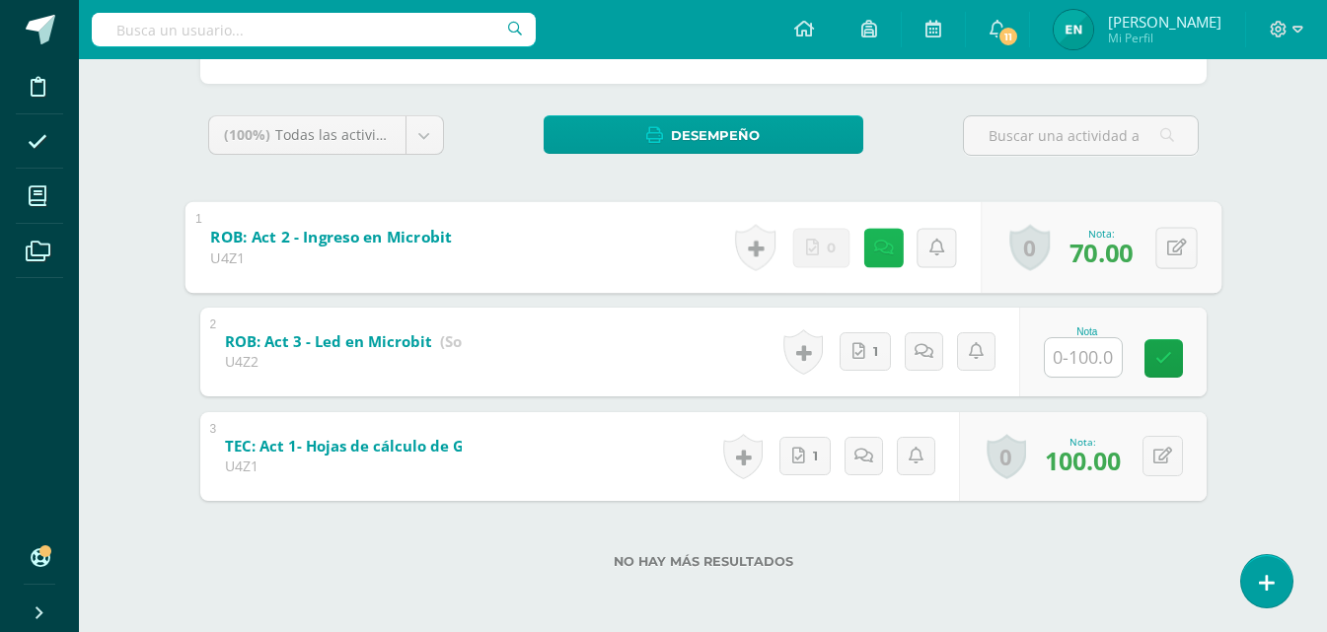
click at [875, 256] on icon at bounding box center [883, 247] width 20 height 17
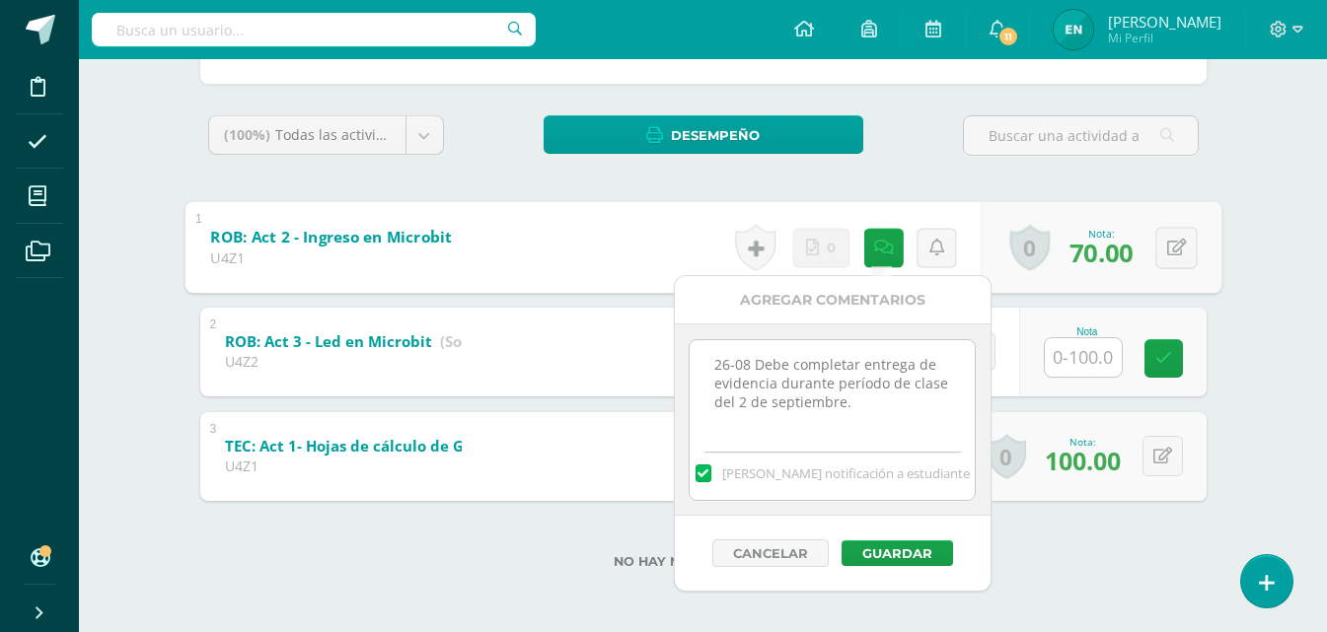
click at [859, 403] on textarea "26-08 Debe completar entrega de evidencia durante período de clase del 2 de sep…" at bounding box center [832, 389] width 285 height 99
drag, startPoint x: 705, startPoint y: 363, endPoint x: 754, endPoint y: 362, distance: 48.3
click at [754, 362] on textarea "26-08 Debe completar entrega de evidencia durante período de clase del 2 de sep…" at bounding box center [832, 389] width 285 height 99
drag, startPoint x: 754, startPoint y: 362, endPoint x: 716, endPoint y: 363, distance: 37.5
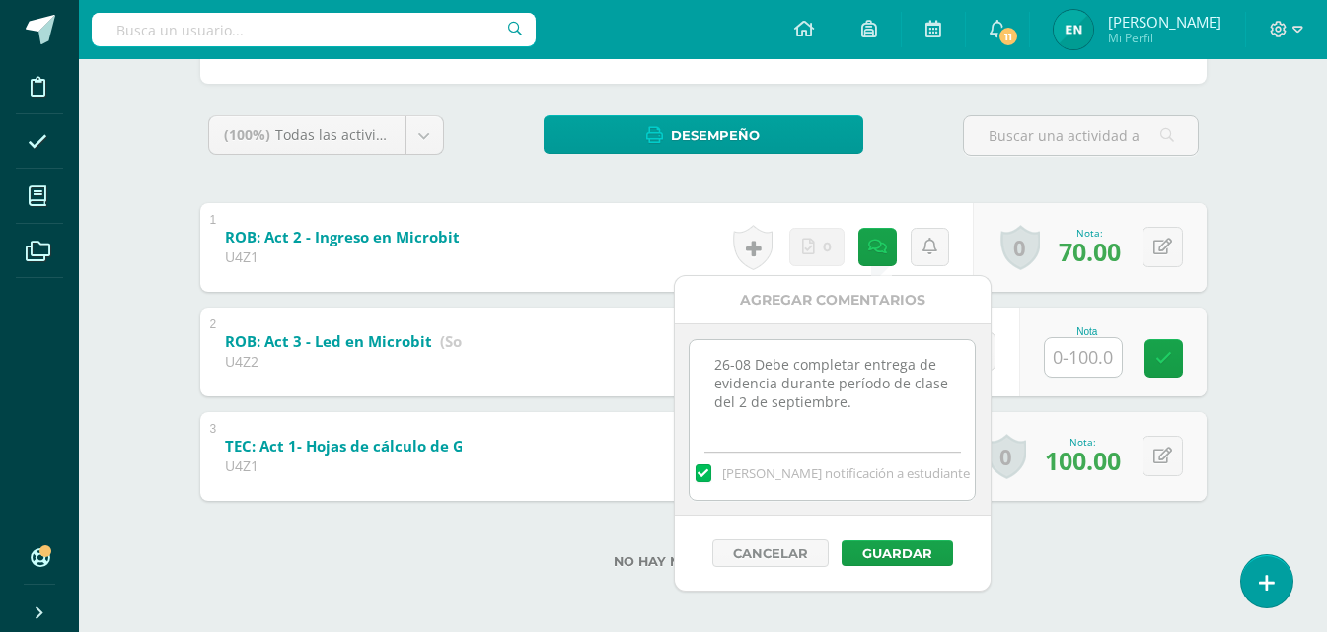
click at [716, 363] on textarea "26-08 Debe completar entrega de evidencia durante período de clase del 2 de sep…" at bounding box center [832, 389] width 285 height 99
